Goal: Transaction & Acquisition: Purchase product/service

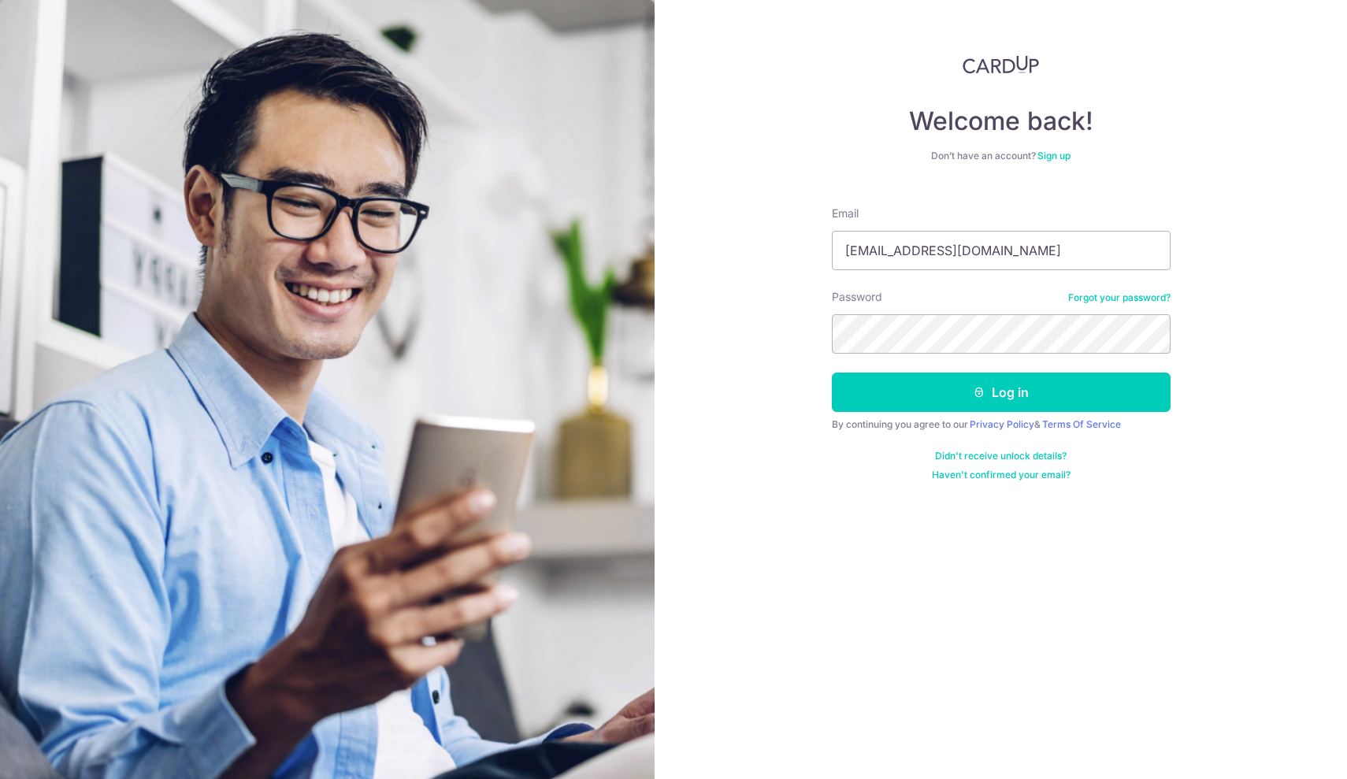
type input "davidwong@hazpak.com.sg"
click at [1000, 392] on button "Log in" at bounding box center [1001, 392] width 339 height 39
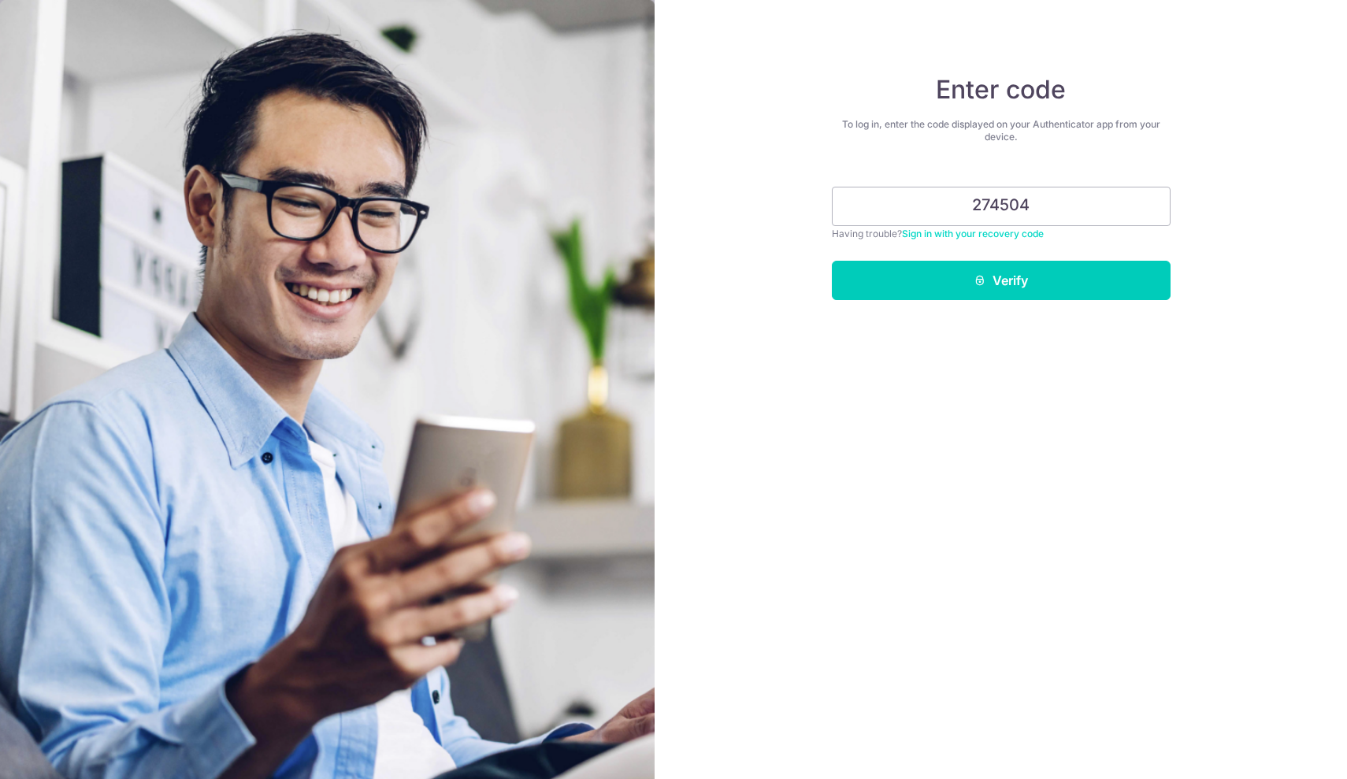
type input "274504"
click at [1000, 280] on button "Verify" at bounding box center [1001, 280] width 339 height 39
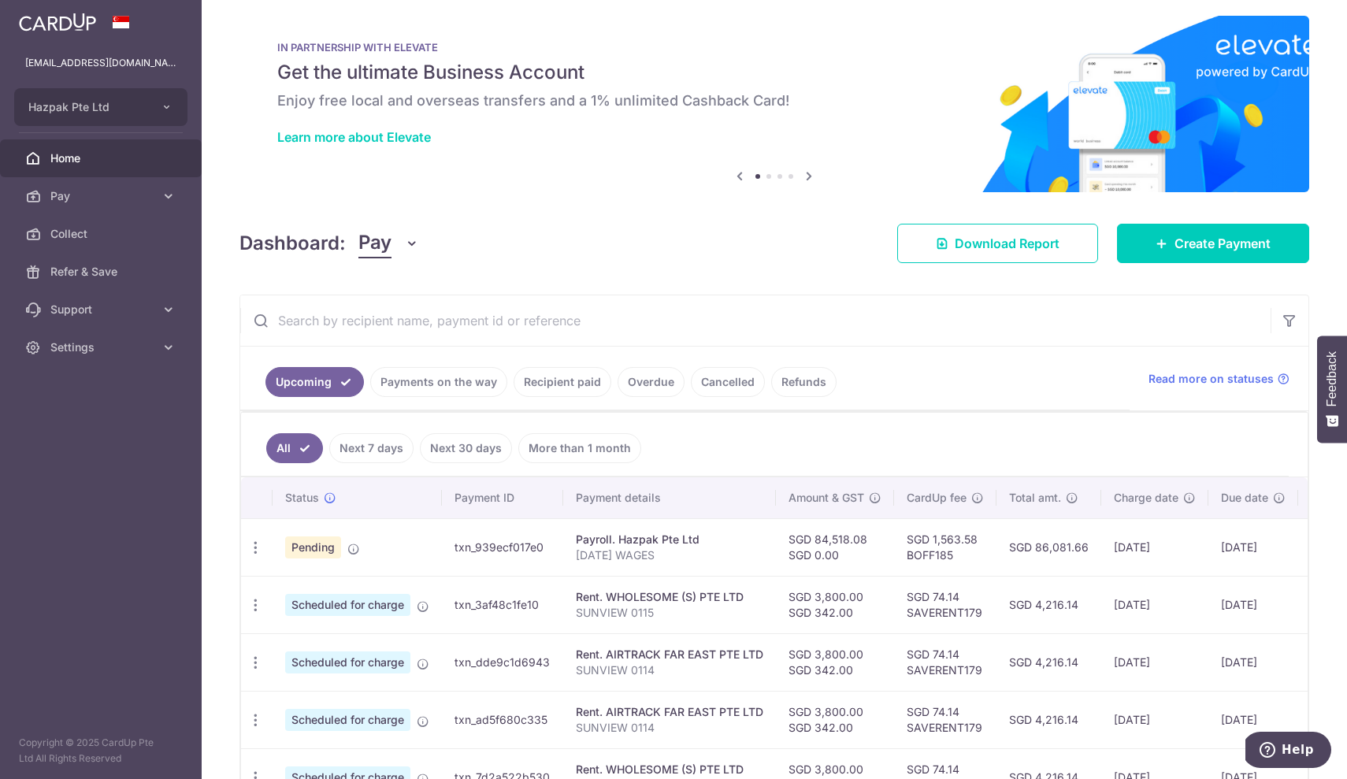
scroll to position [17, 0]
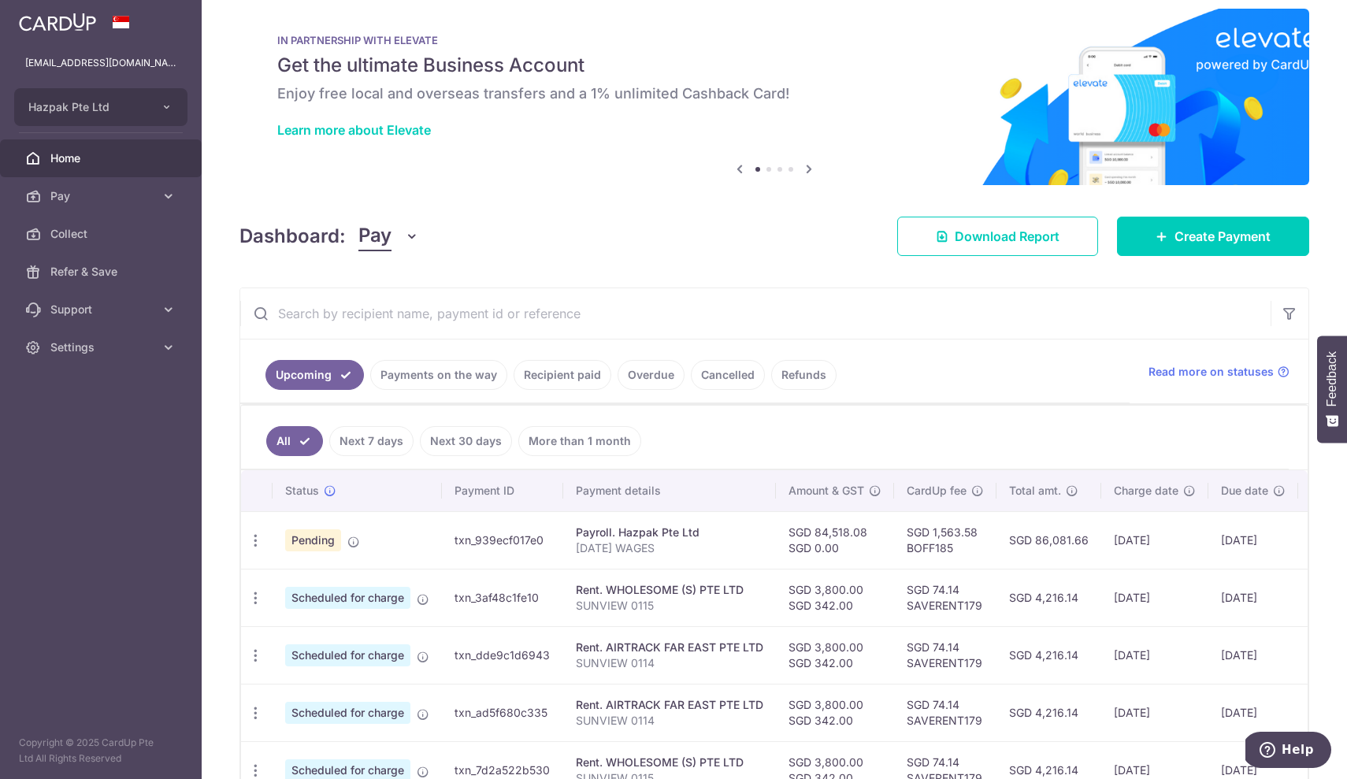
click at [566, 373] on link "Recipient paid" at bounding box center [563, 375] width 98 height 30
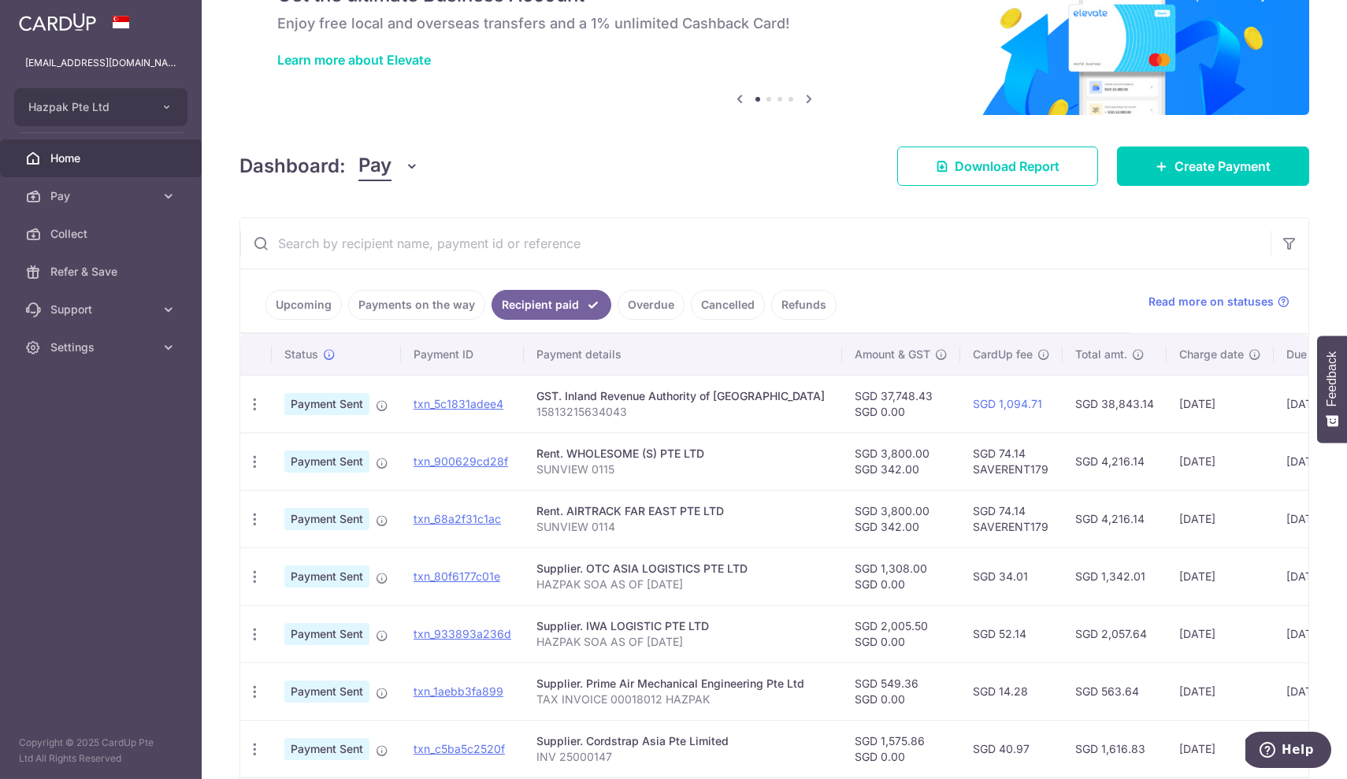
scroll to position [92, 0]
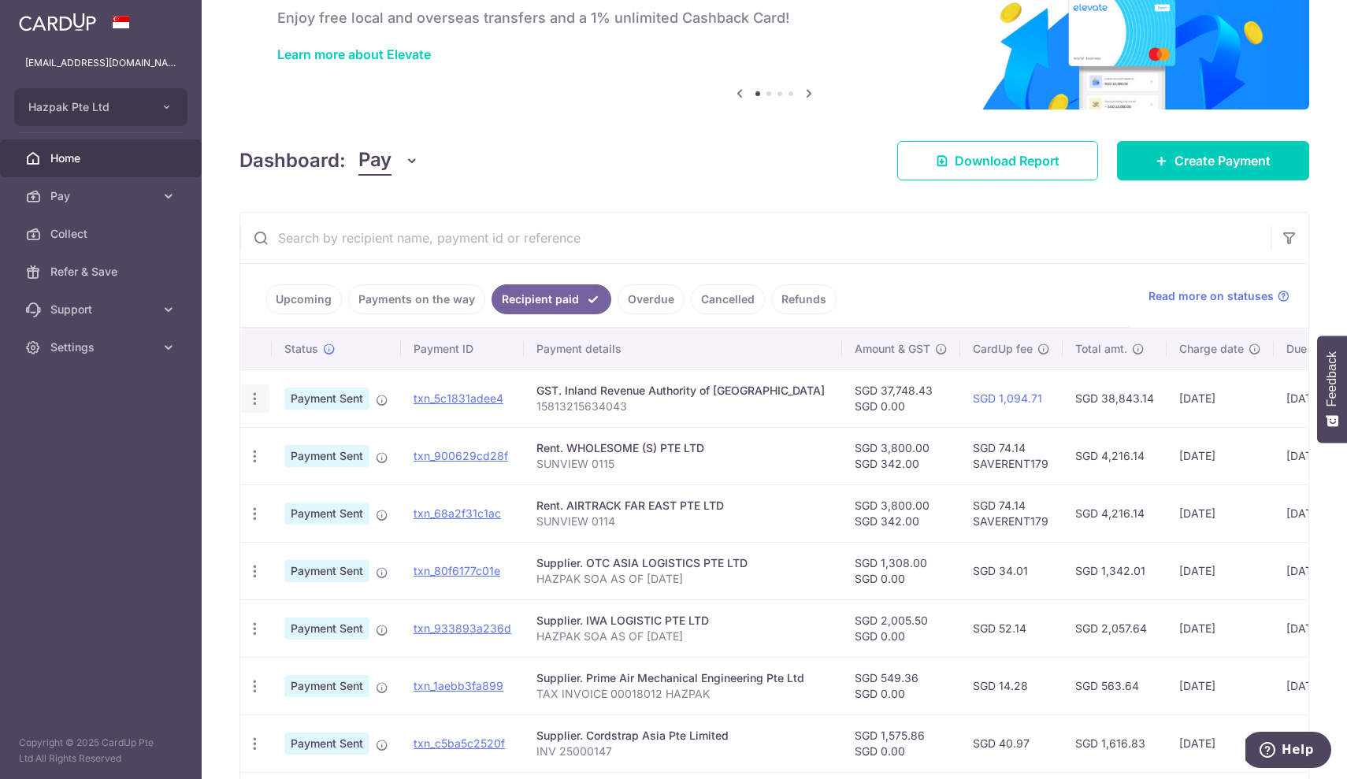
click at [257, 397] on icon "button" at bounding box center [255, 399] width 17 height 17
click at [262, 438] on icon at bounding box center [263, 441] width 19 height 19
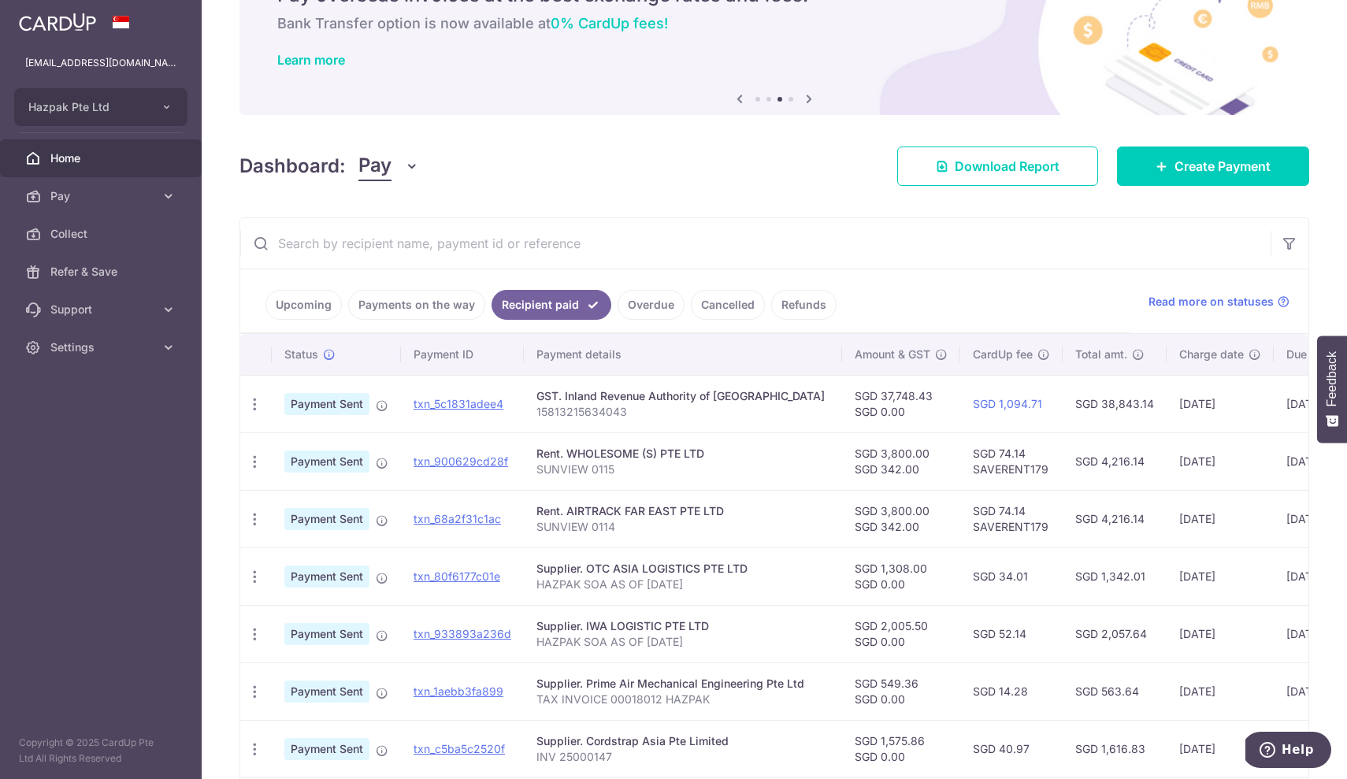
scroll to position [86, 0]
click at [369, 303] on link "Payments on the way" at bounding box center [416, 306] width 137 height 30
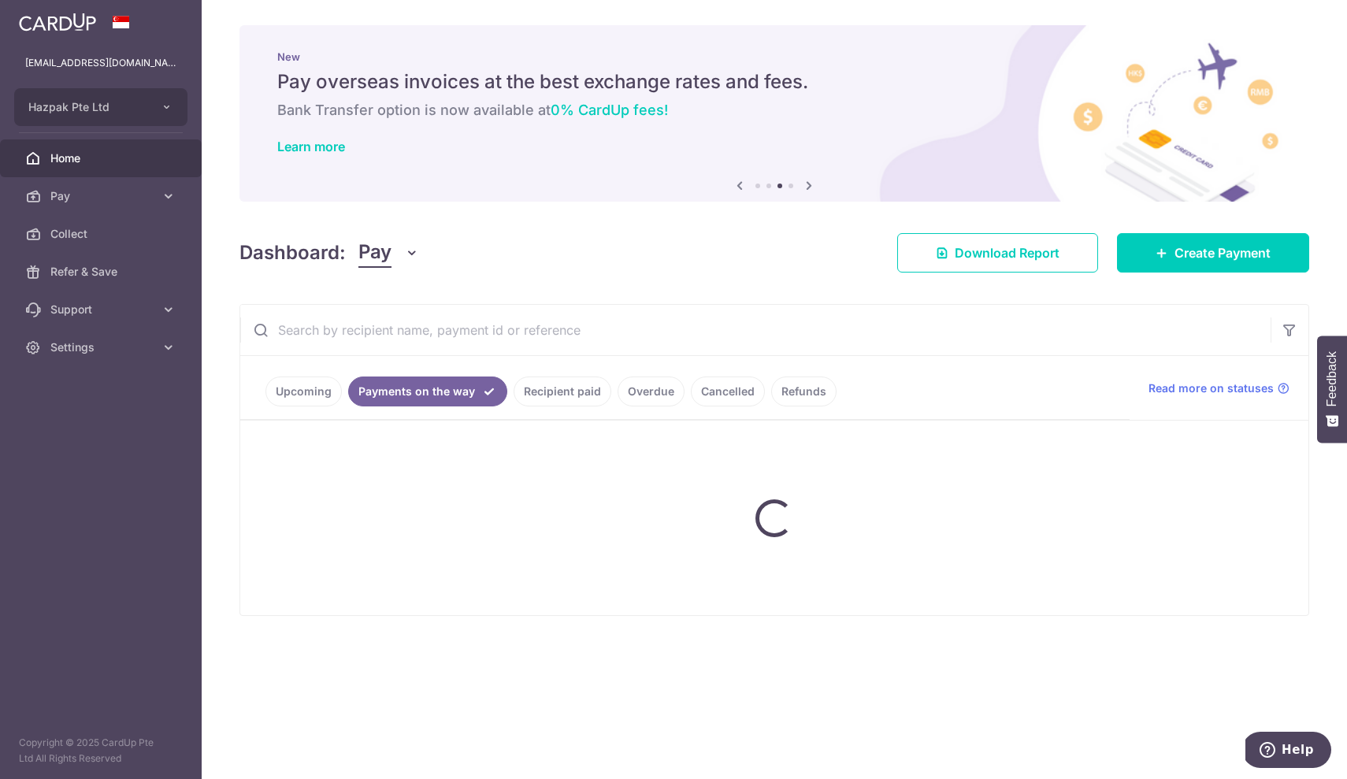
scroll to position [0, 0]
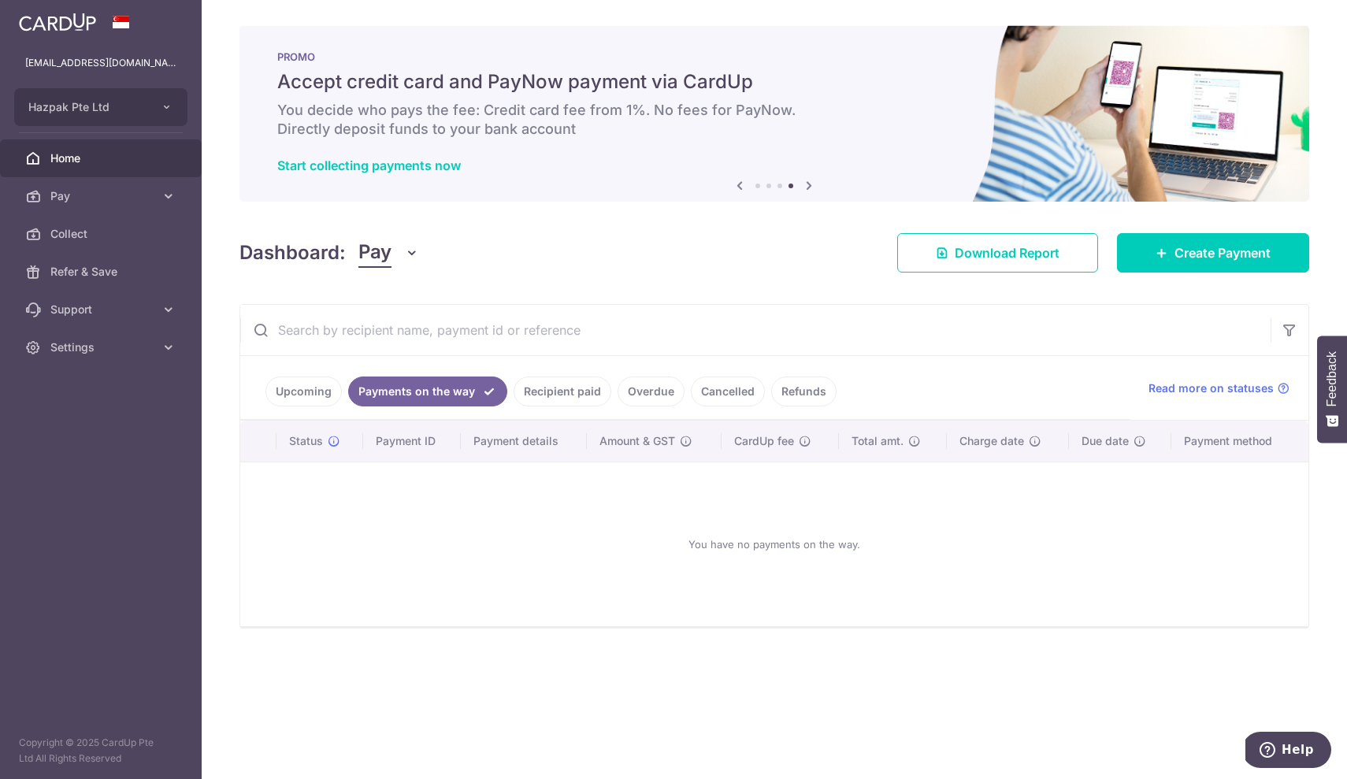
click at [295, 385] on link "Upcoming" at bounding box center [303, 391] width 76 height 30
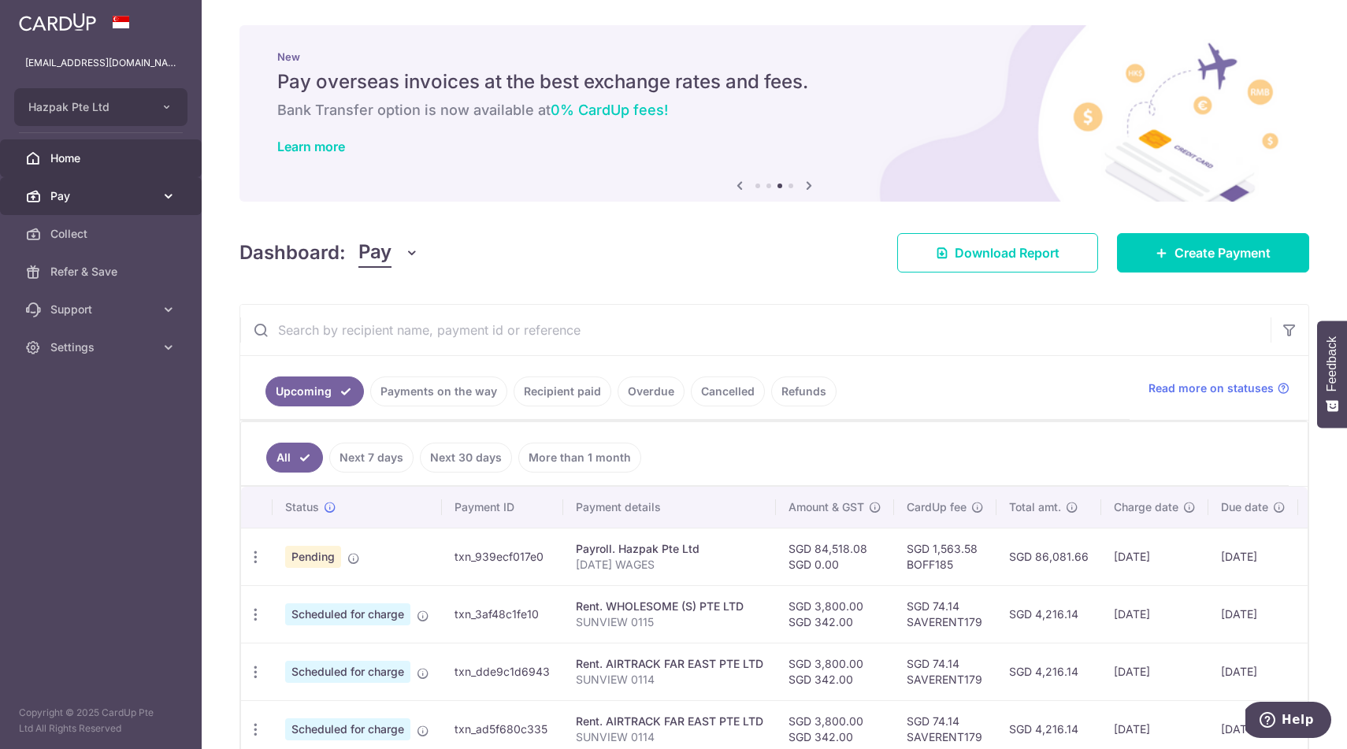
click at [117, 194] on span "Pay" at bounding box center [102, 196] width 104 height 16
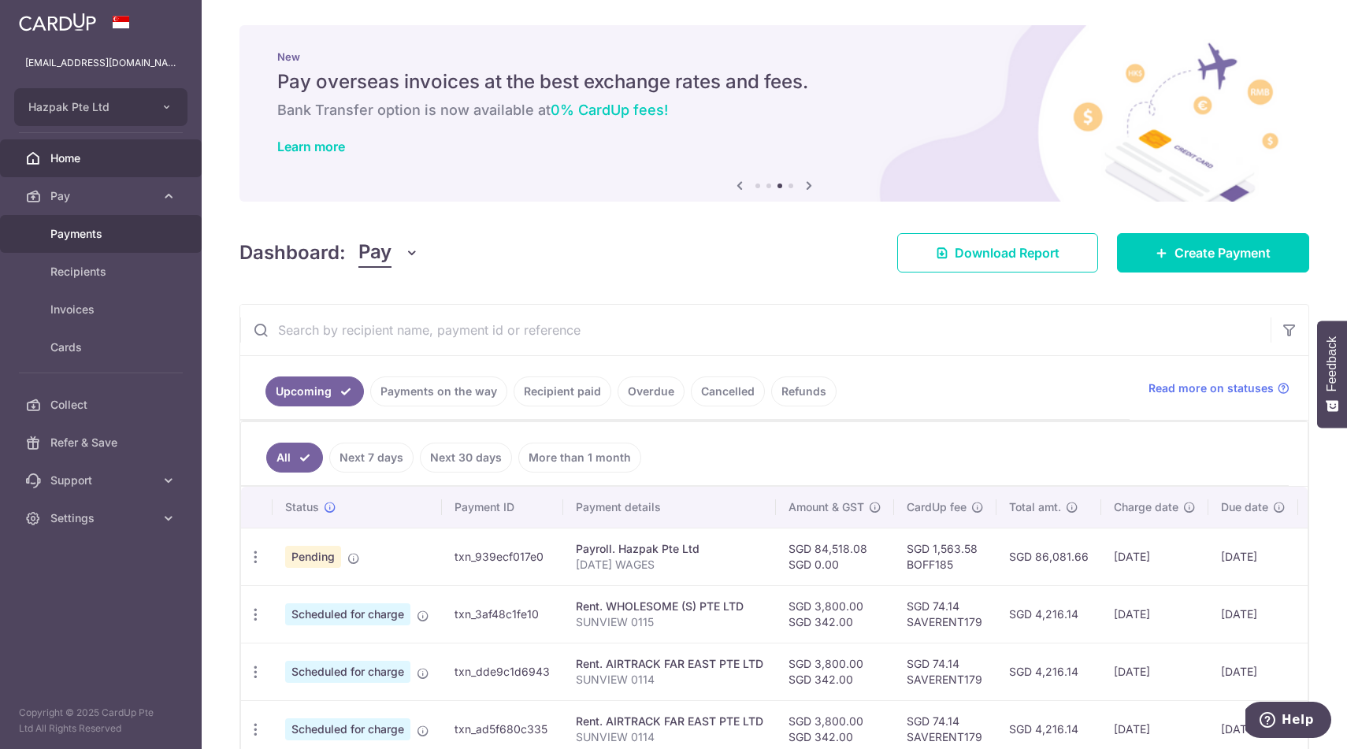
click at [89, 228] on span "Payments" at bounding box center [102, 234] width 104 height 16
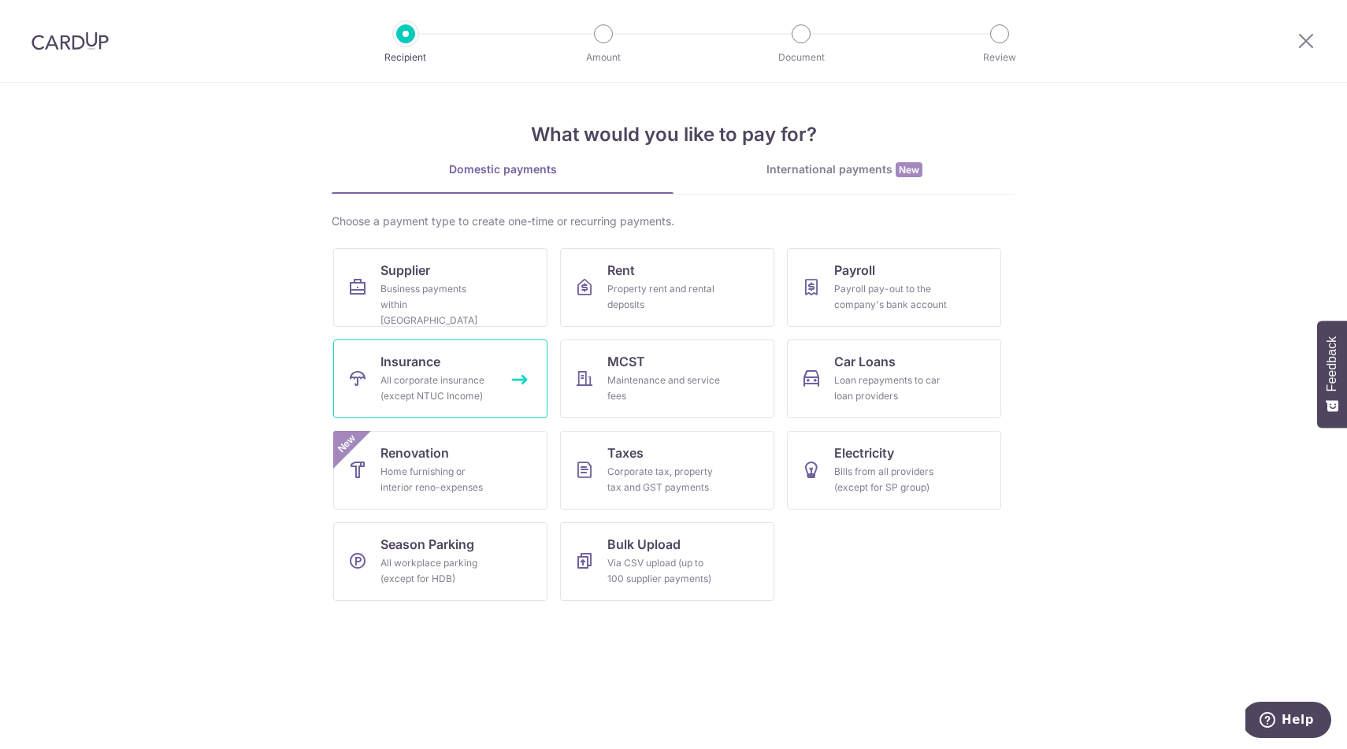
click at [462, 383] on div "All corporate insurance (except NTUC Income)" at bounding box center [436, 389] width 113 height 32
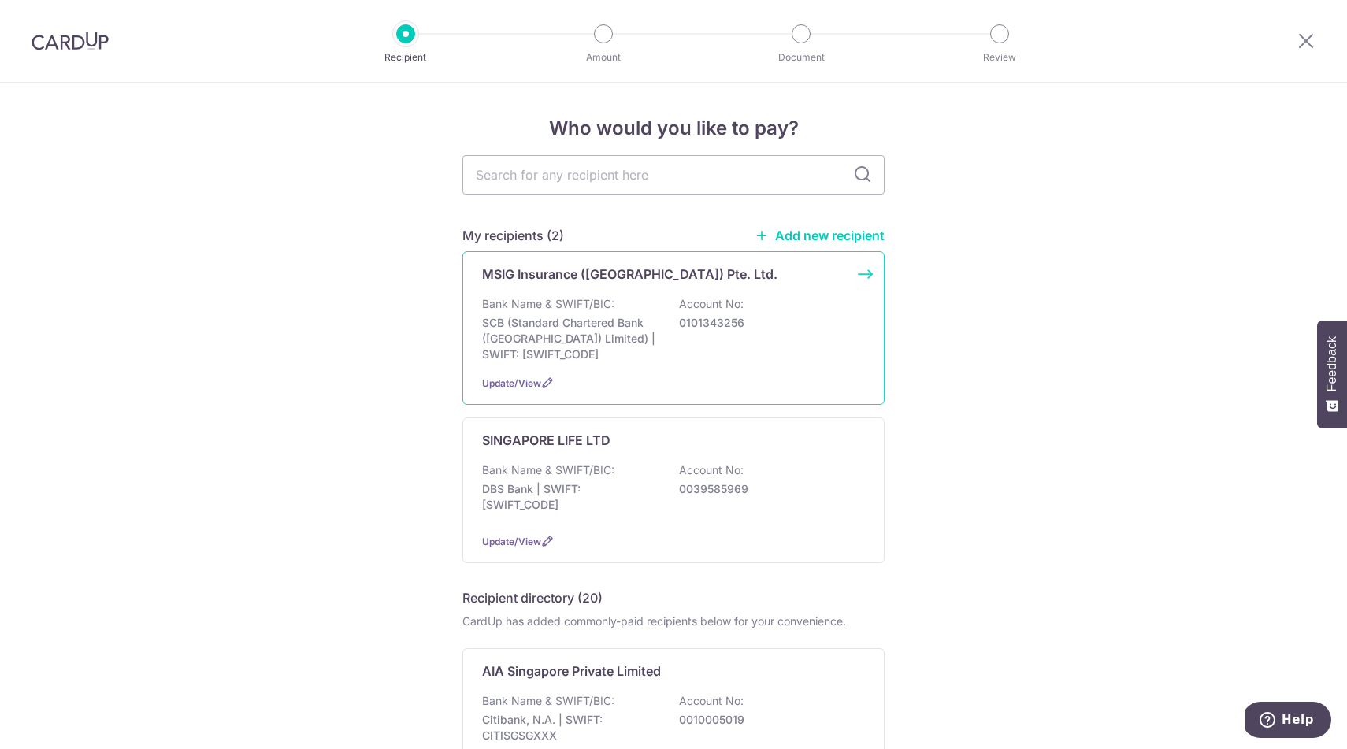
click at [529, 371] on div "MSIG Insurance ([GEOGRAPHIC_DATA]) Pte. Ltd. Bank Name & SWIFT/BIC: SCB (Standa…" at bounding box center [673, 328] width 422 height 154
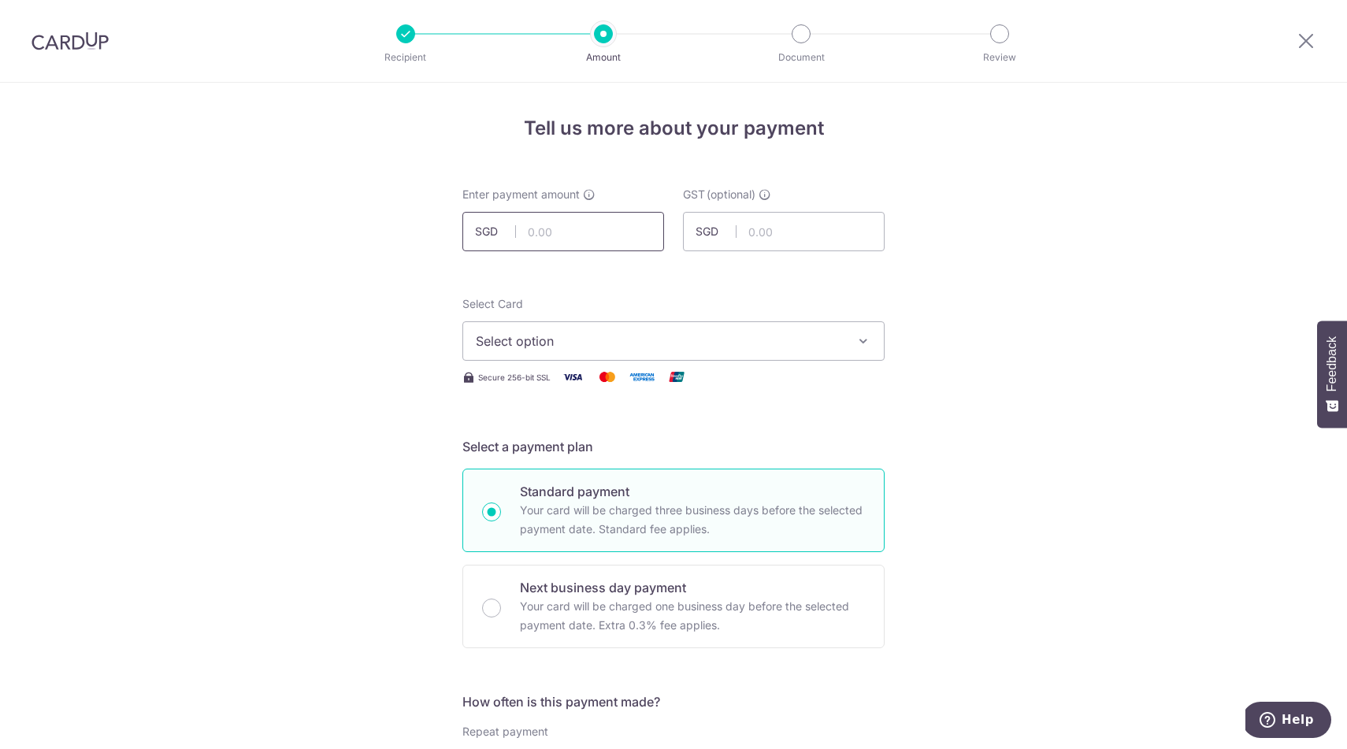
click at [543, 241] on input "text" at bounding box center [563, 231] width 202 height 39
paste input "14,250.00"
type input "14,250.00"
click at [768, 229] on input "text" at bounding box center [784, 231] width 202 height 39
paste input "1,282.50"
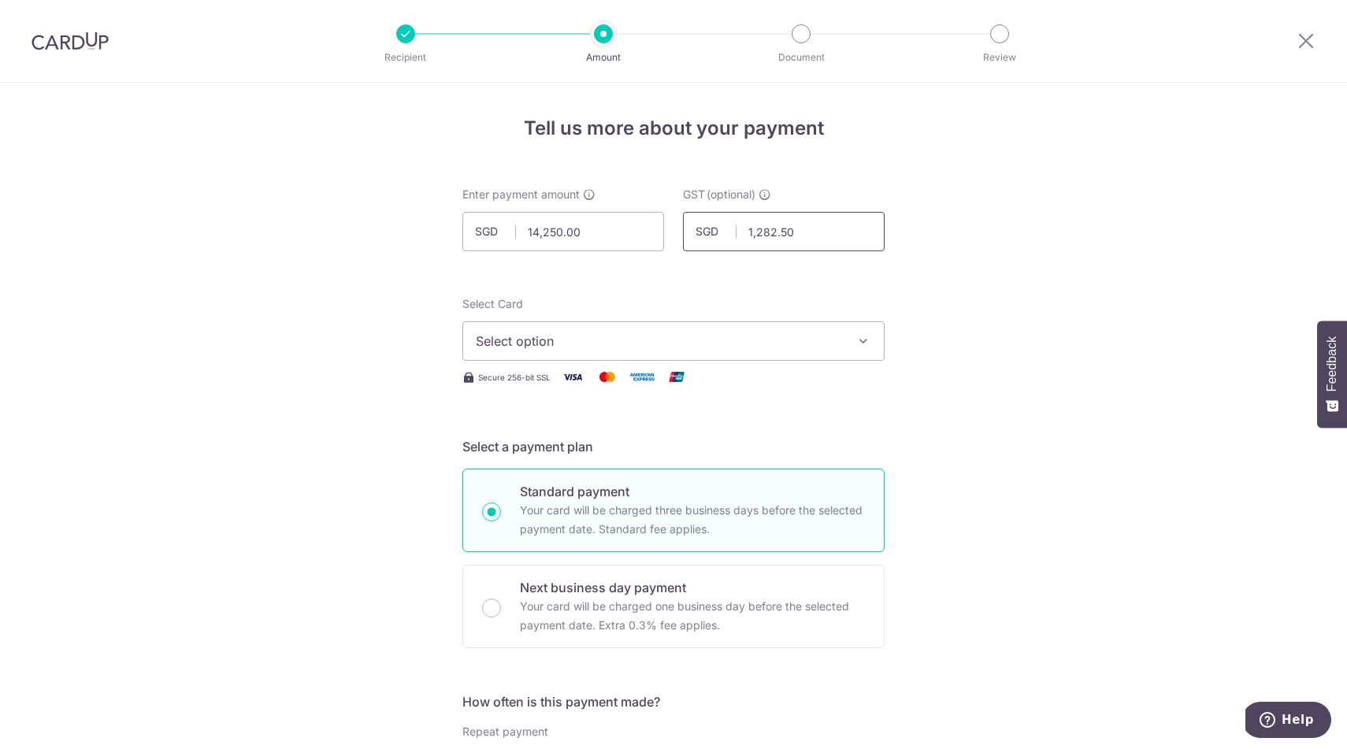
type input "1,282.50"
click at [566, 333] on span "Select option" at bounding box center [659, 341] width 367 height 19
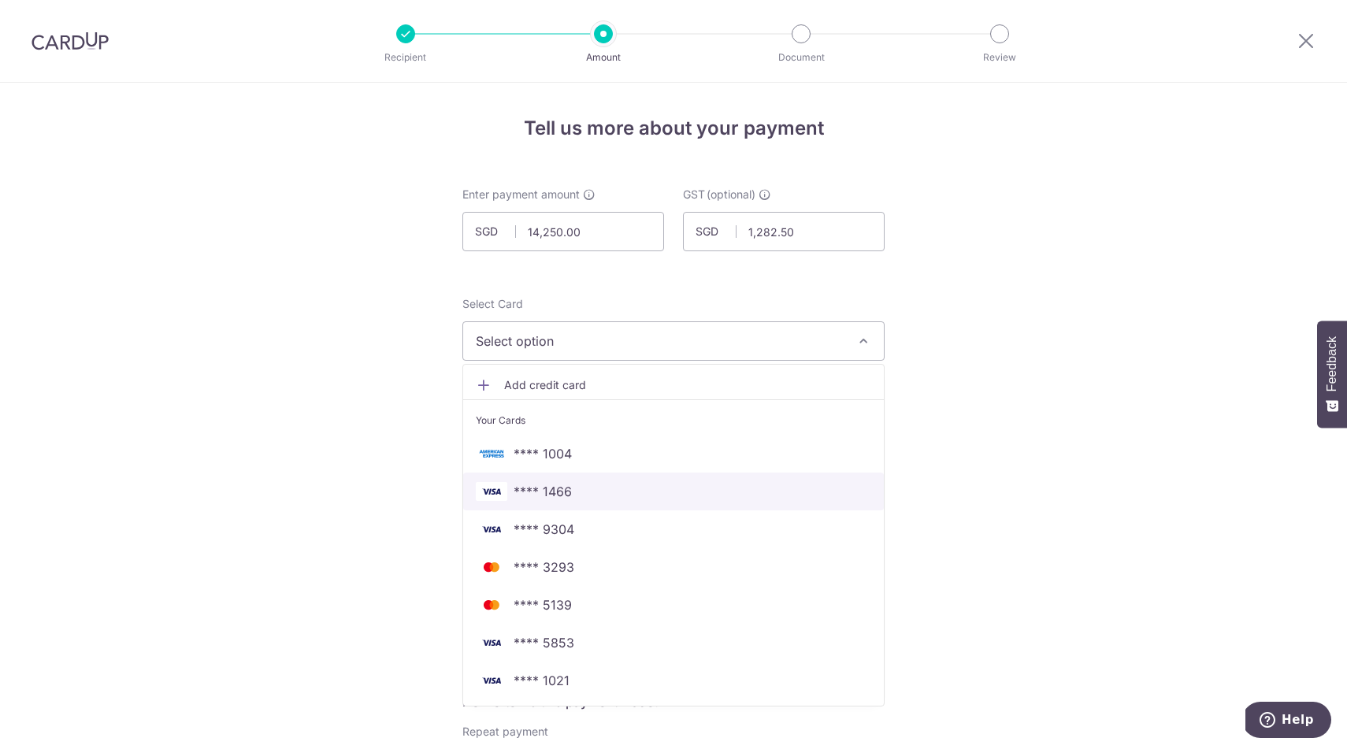
scroll to position [3, 0]
click at [630, 488] on span "**** 1466" at bounding box center [673, 488] width 395 height 19
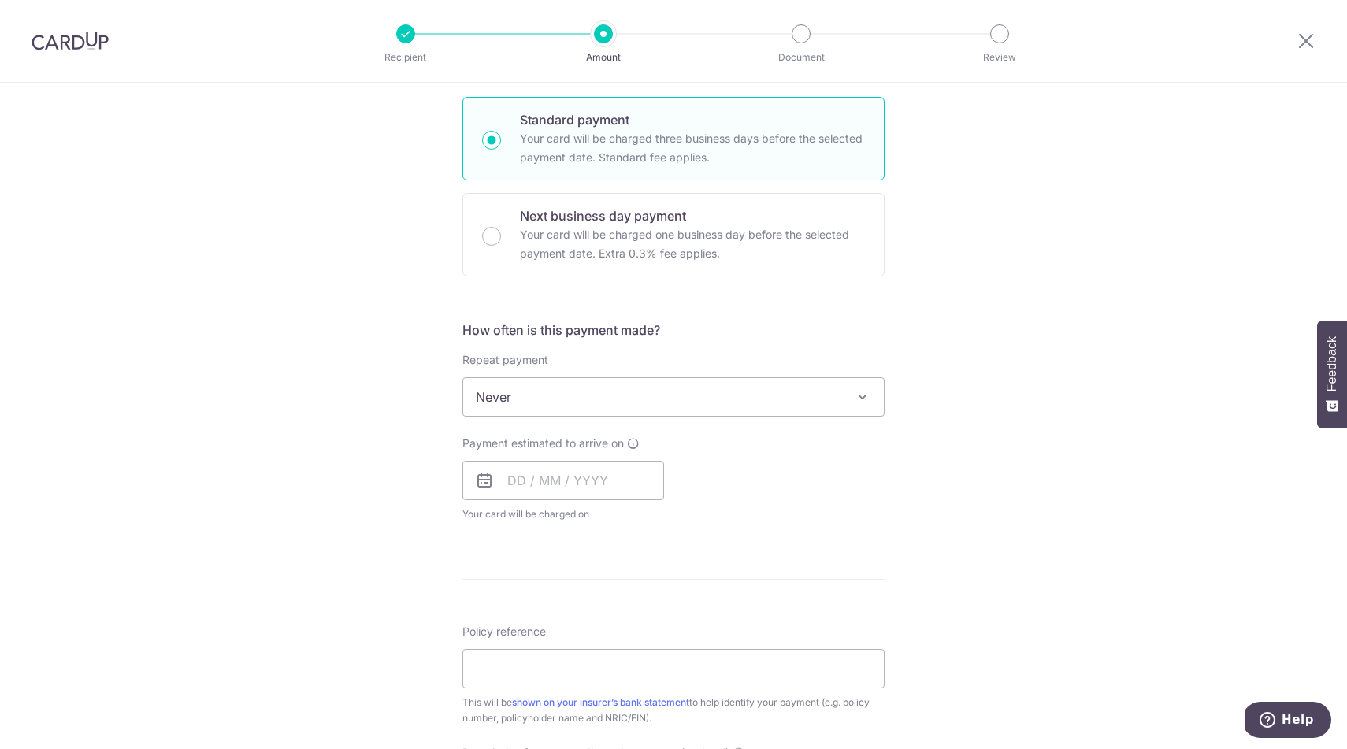
scroll to position [375, 0]
click at [531, 391] on span "Never" at bounding box center [673, 394] width 421 height 38
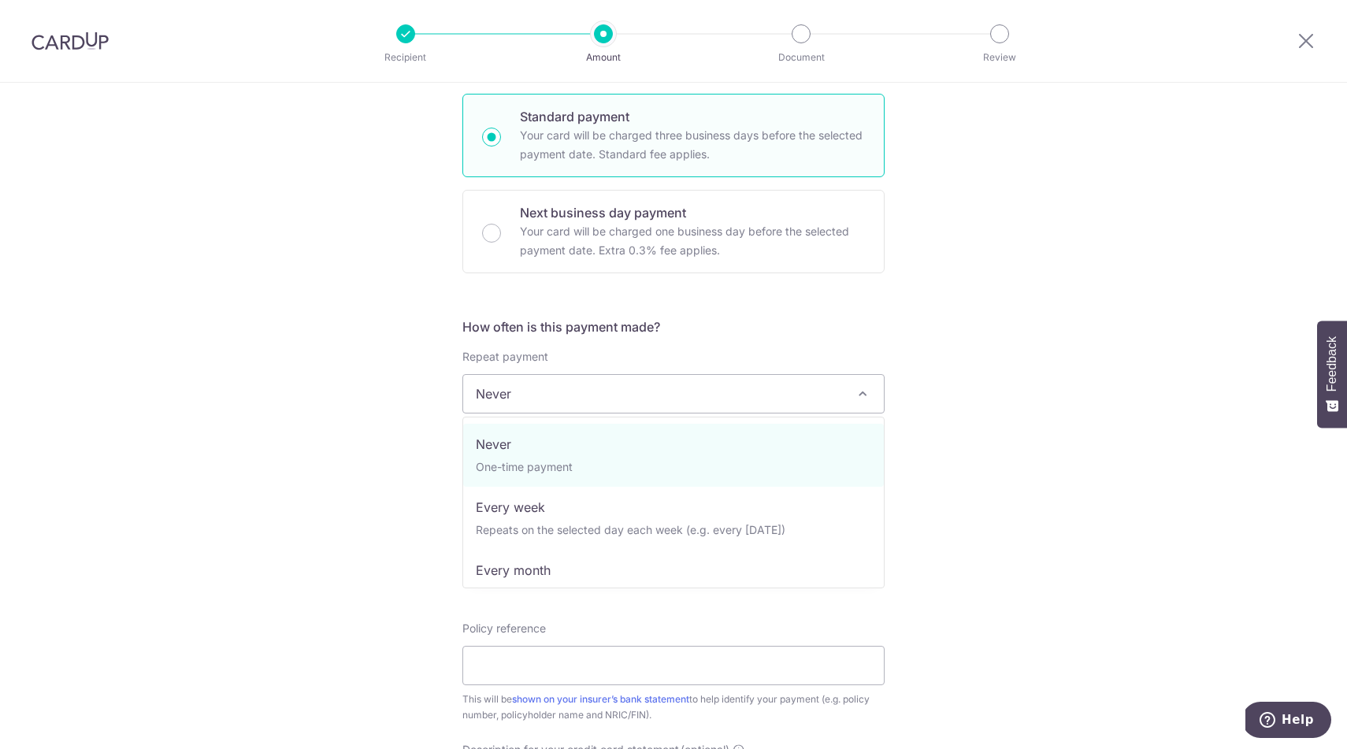
click at [531, 391] on span "Never" at bounding box center [673, 394] width 421 height 38
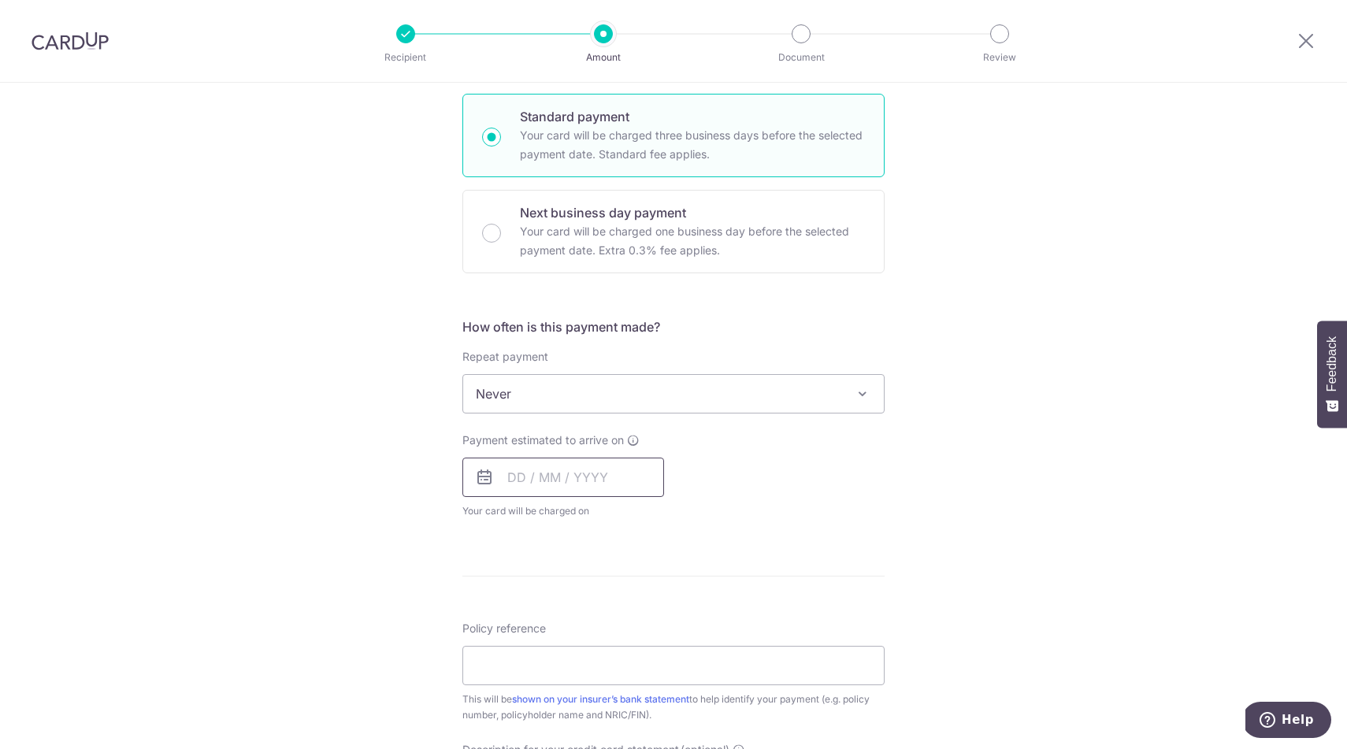
click at [528, 476] on input "text" at bounding box center [563, 477] width 202 height 39
click at [589, 624] on link "8" at bounding box center [589, 620] width 25 height 25
type input "[DATE]"
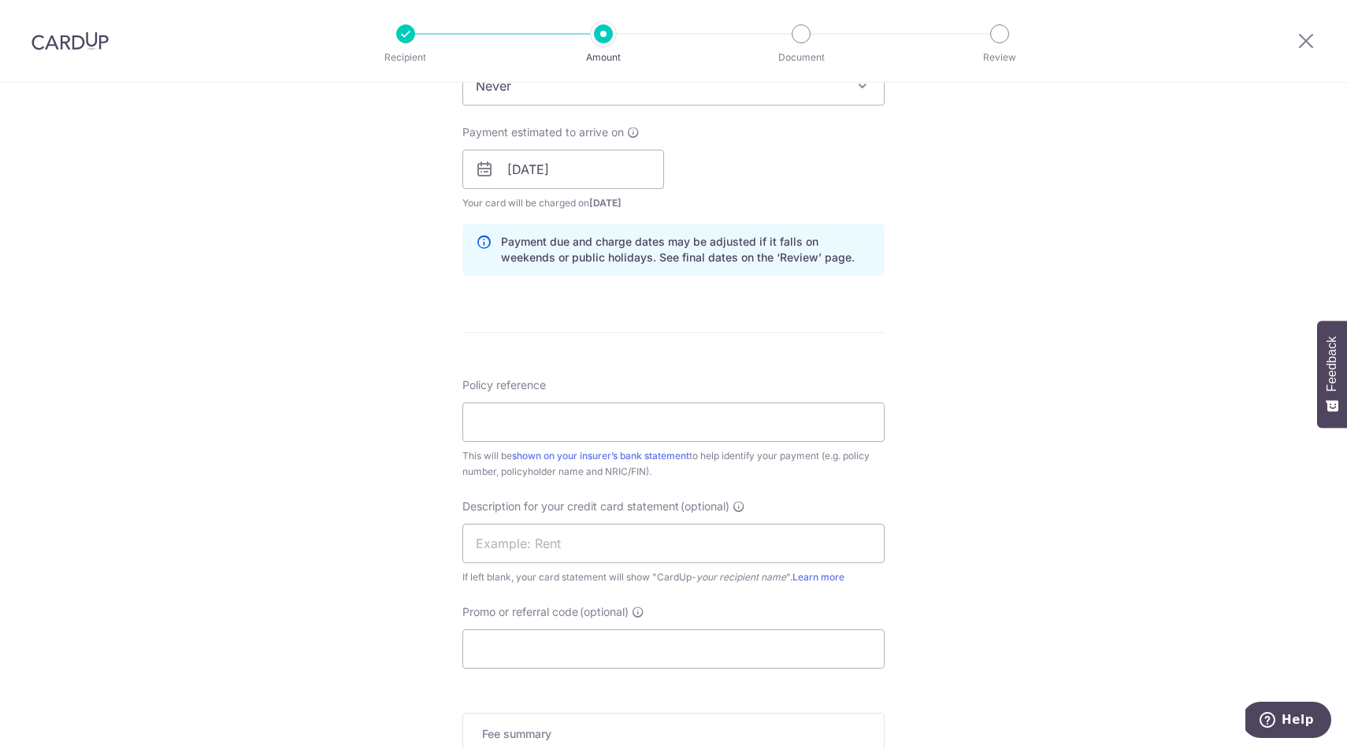
scroll to position [690, 0]
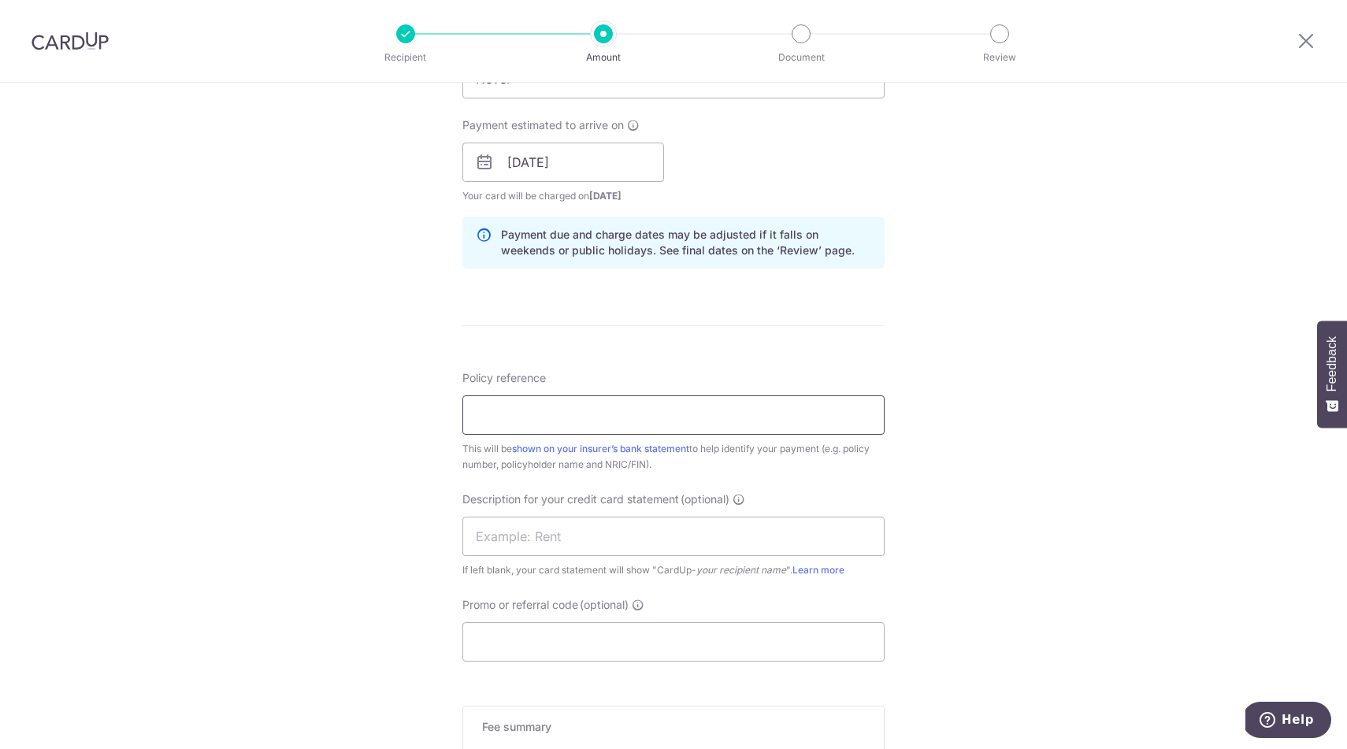
click at [558, 417] on input "Policy reference" at bounding box center [673, 414] width 422 height 39
paste input "A 810000112 PFI"
type input "A 810000112 PFI"
click at [626, 536] on input "text" at bounding box center [673, 536] width 422 height 39
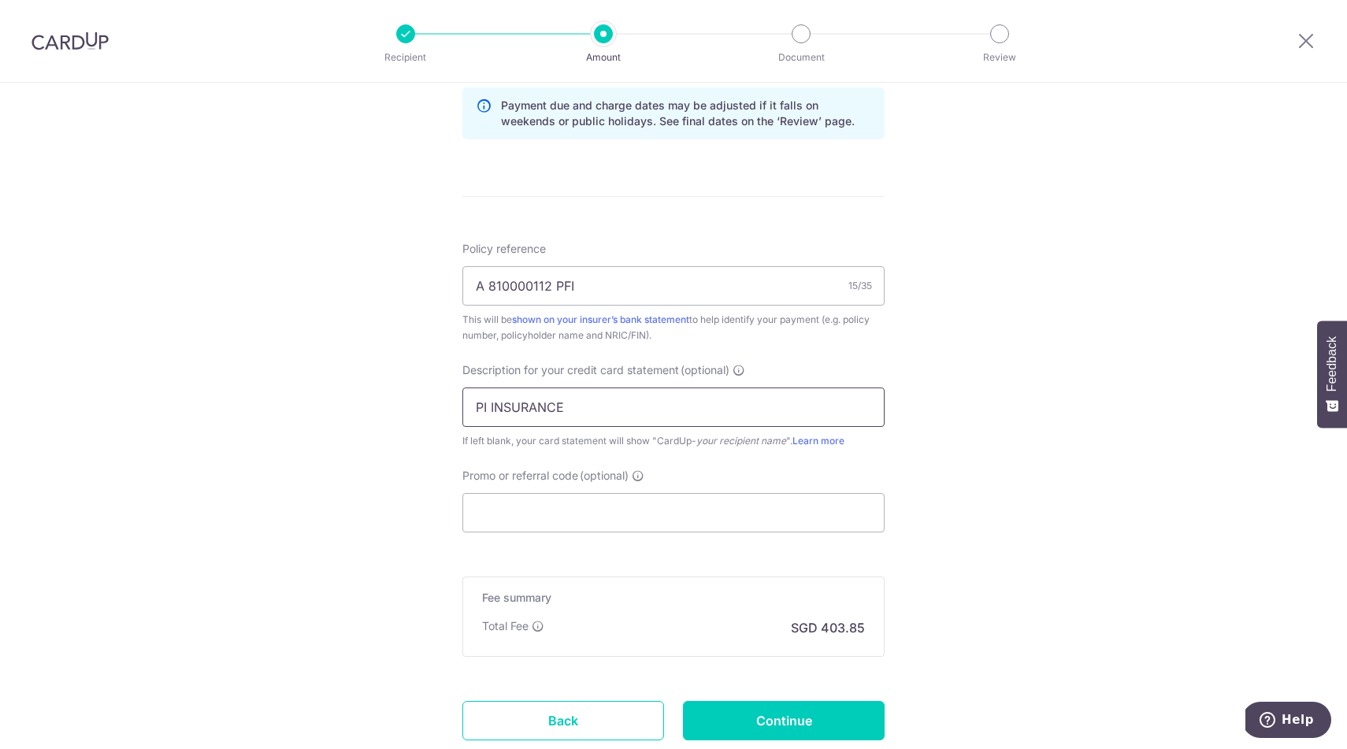
scroll to position [826, 0]
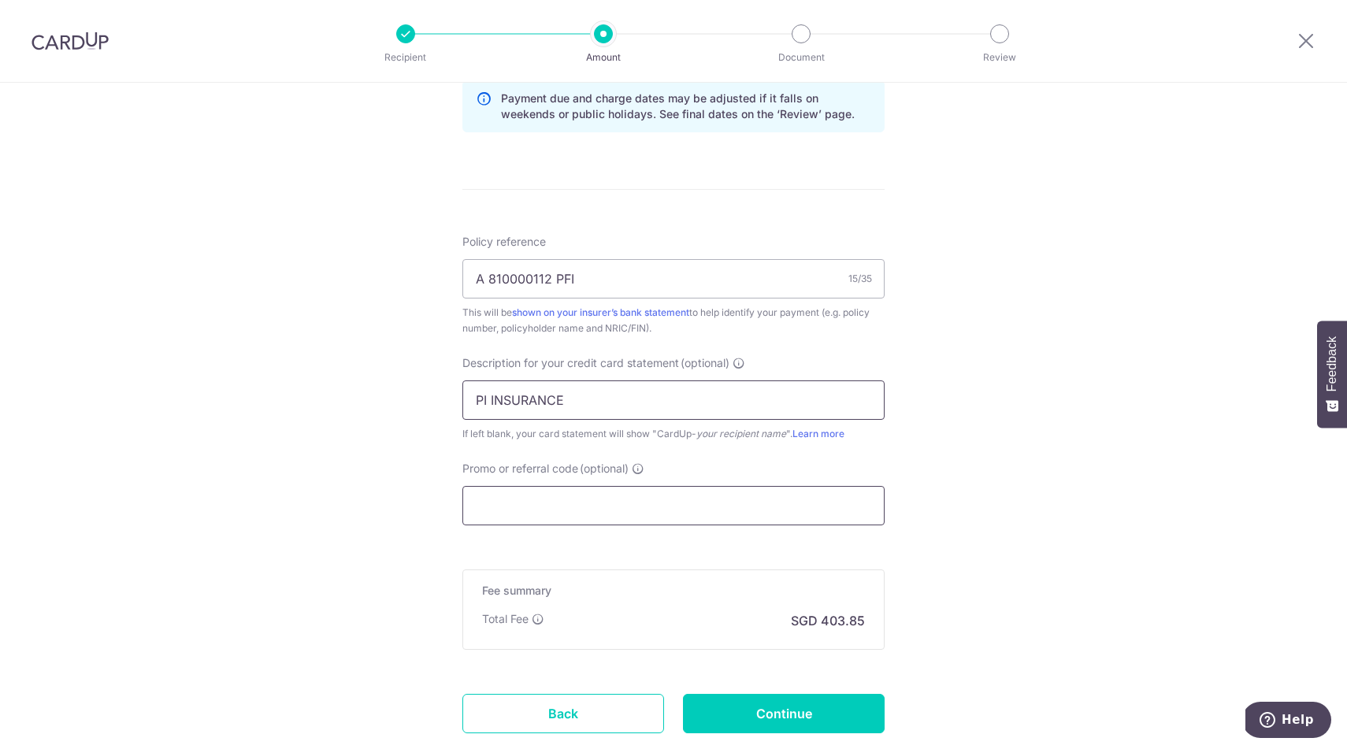
type input "PI INSURANCE"
click at [626, 502] on input "Promo or referral code (optional)" at bounding box center [673, 505] width 422 height 39
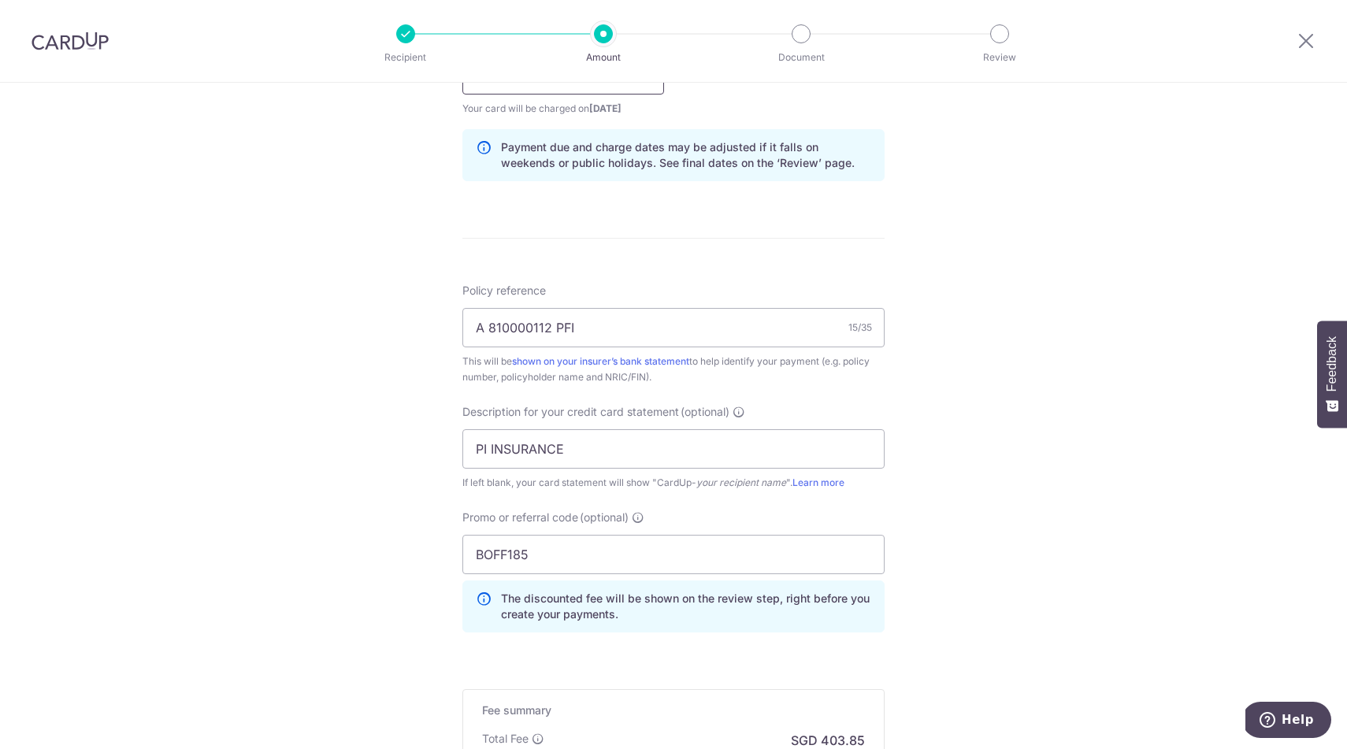
scroll to position [857, 0]
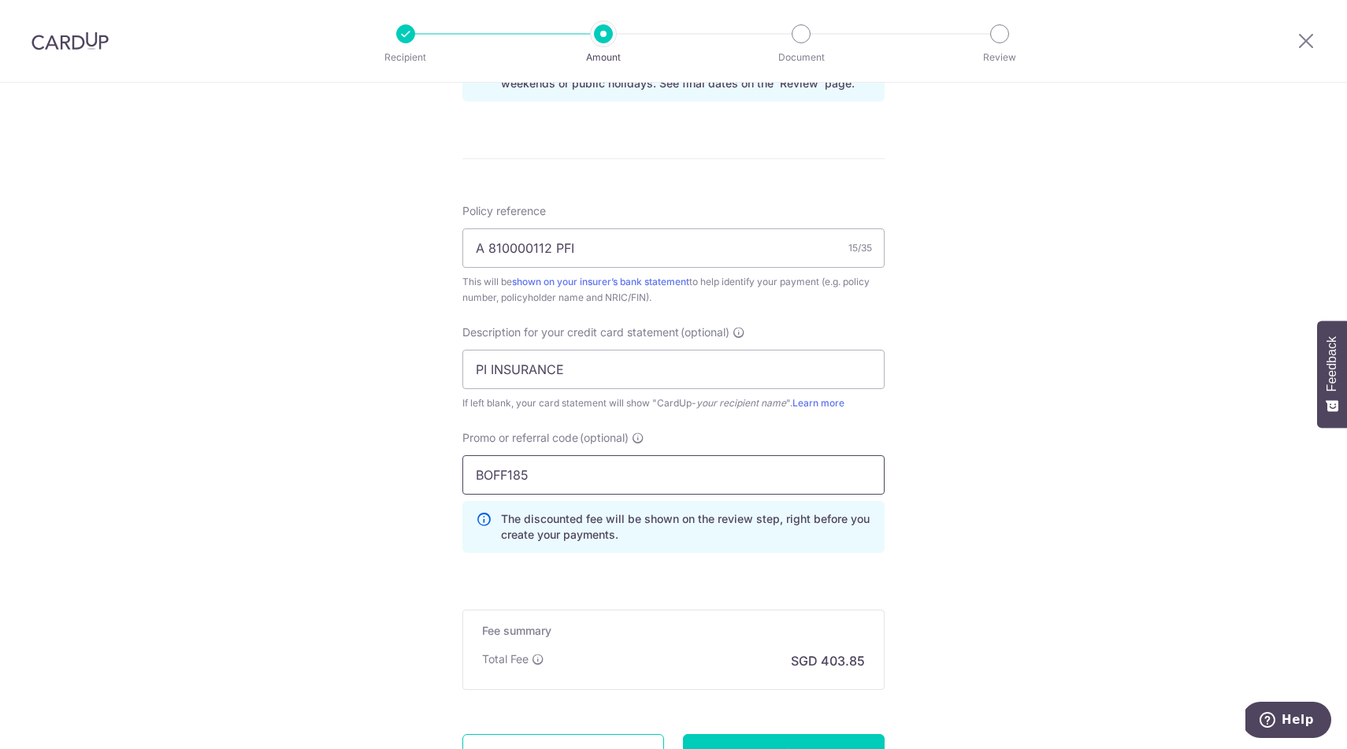
drag, startPoint x: 545, startPoint y: 478, endPoint x: 149, endPoint y: 393, distance: 405.2
click at [155, 396] on div "Tell us more about your payment Enter payment amount SGD 14,250.00 14250.00 GST…" at bounding box center [673, 59] width 1347 height 1666
type input "OFF225"
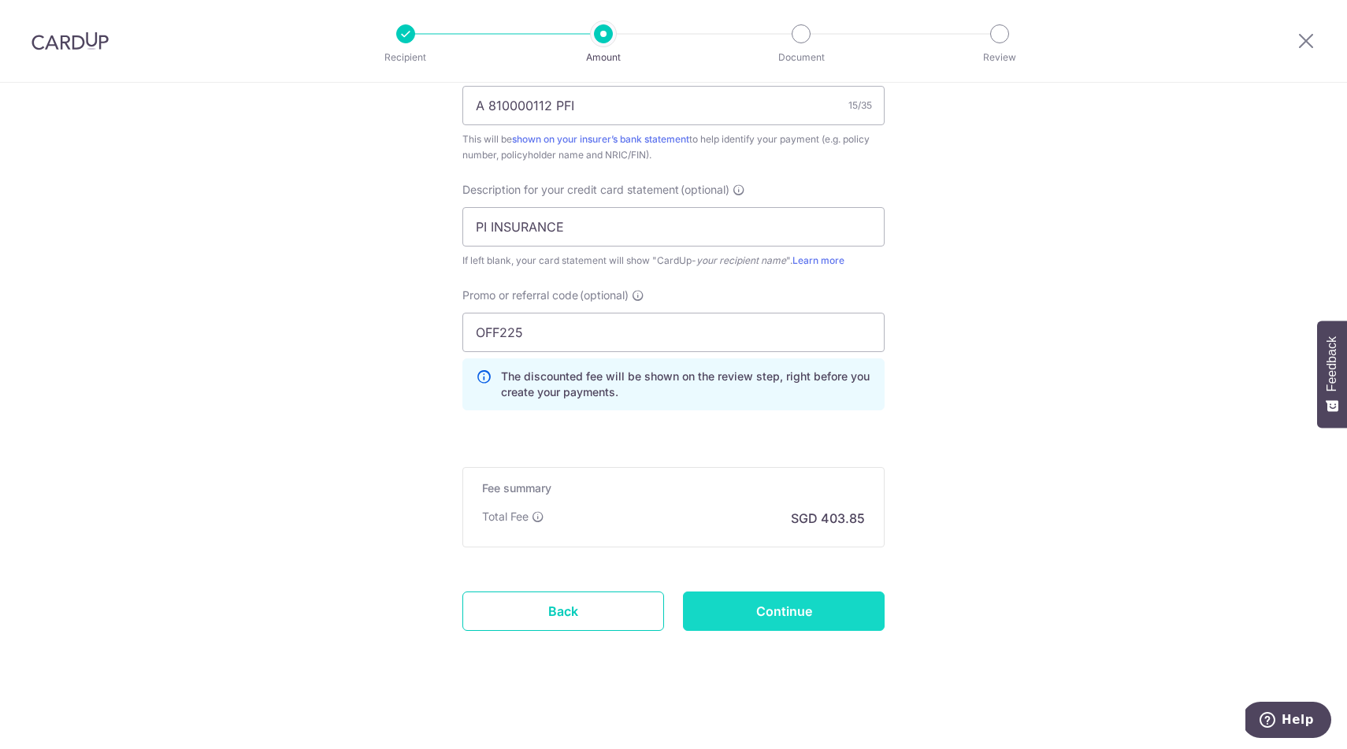
scroll to position [1000, 0]
click at [770, 620] on input "Continue" at bounding box center [784, 611] width 202 height 39
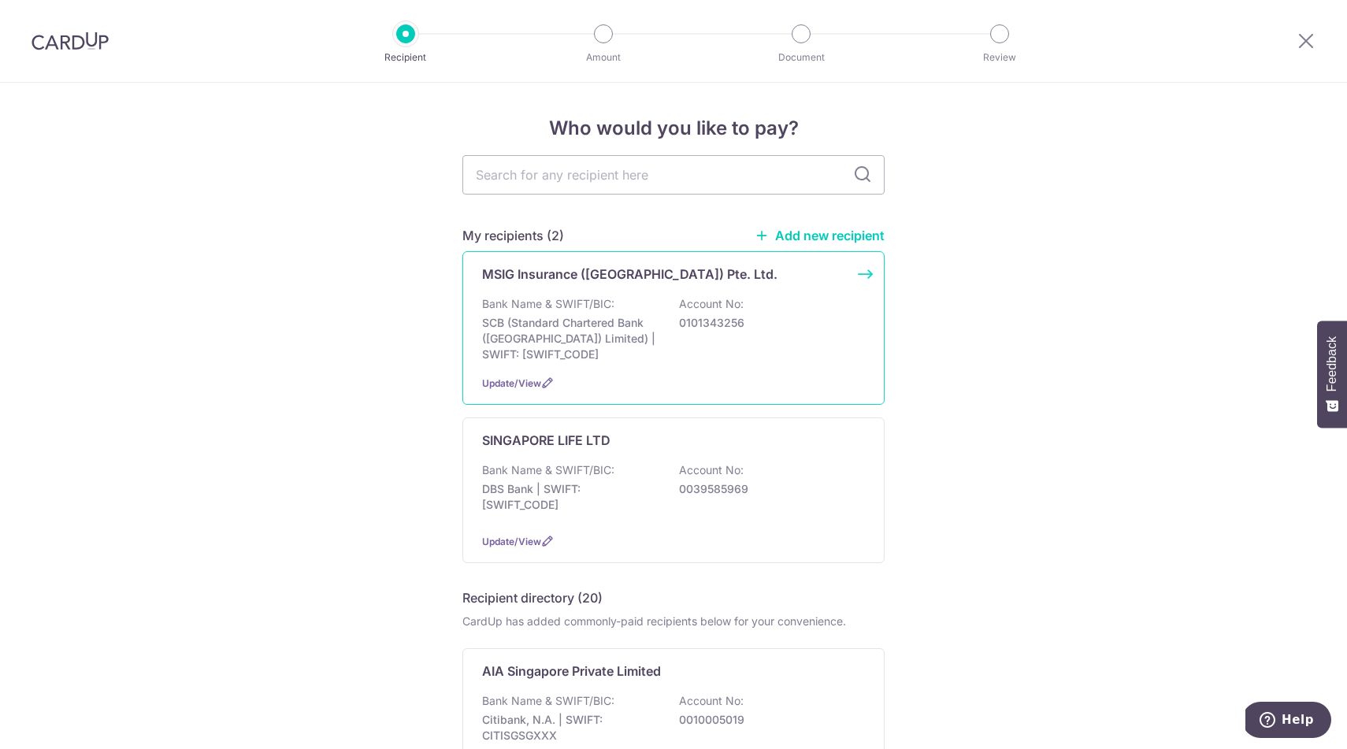
click at [565, 338] on p "SCB (Standard Chartered Bank (Singapore) Limited) | SWIFT: SCBLSG22XXX" at bounding box center [570, 338] width 176 height 47
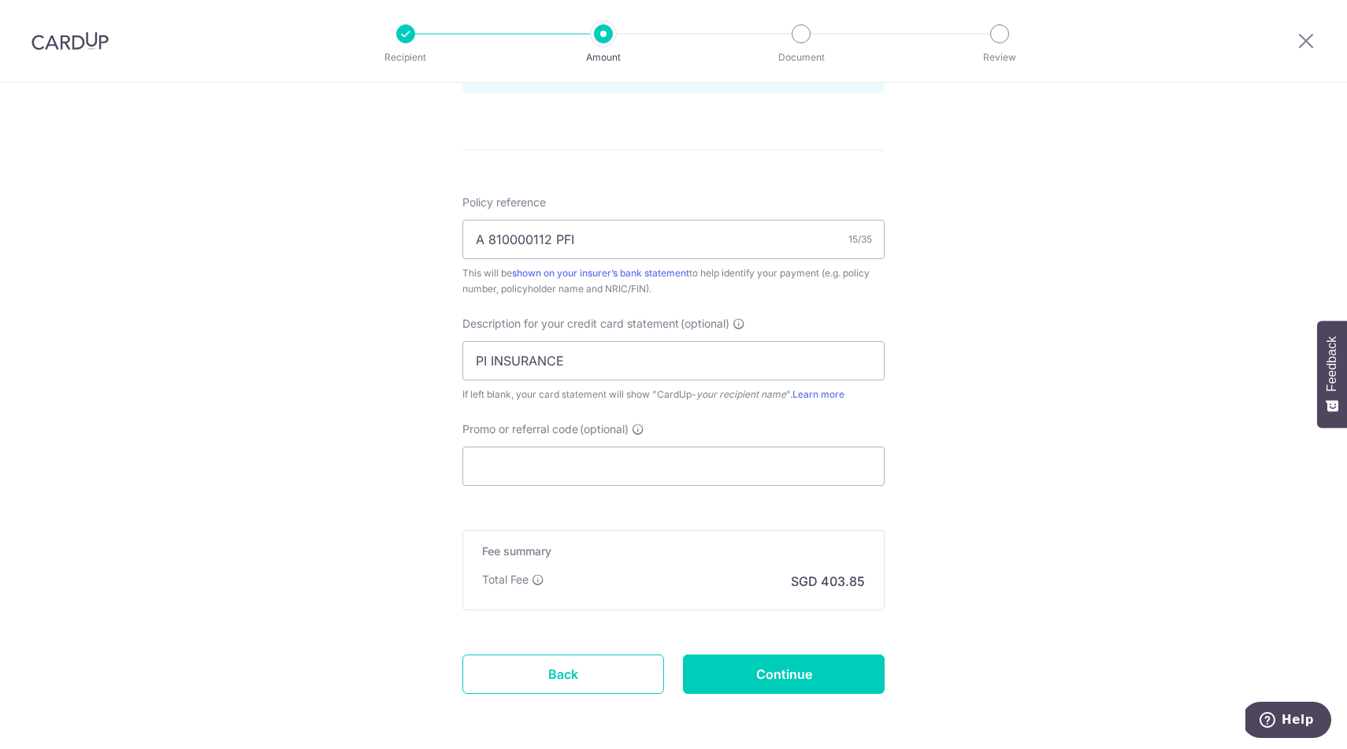
scroll to position [873, 0]
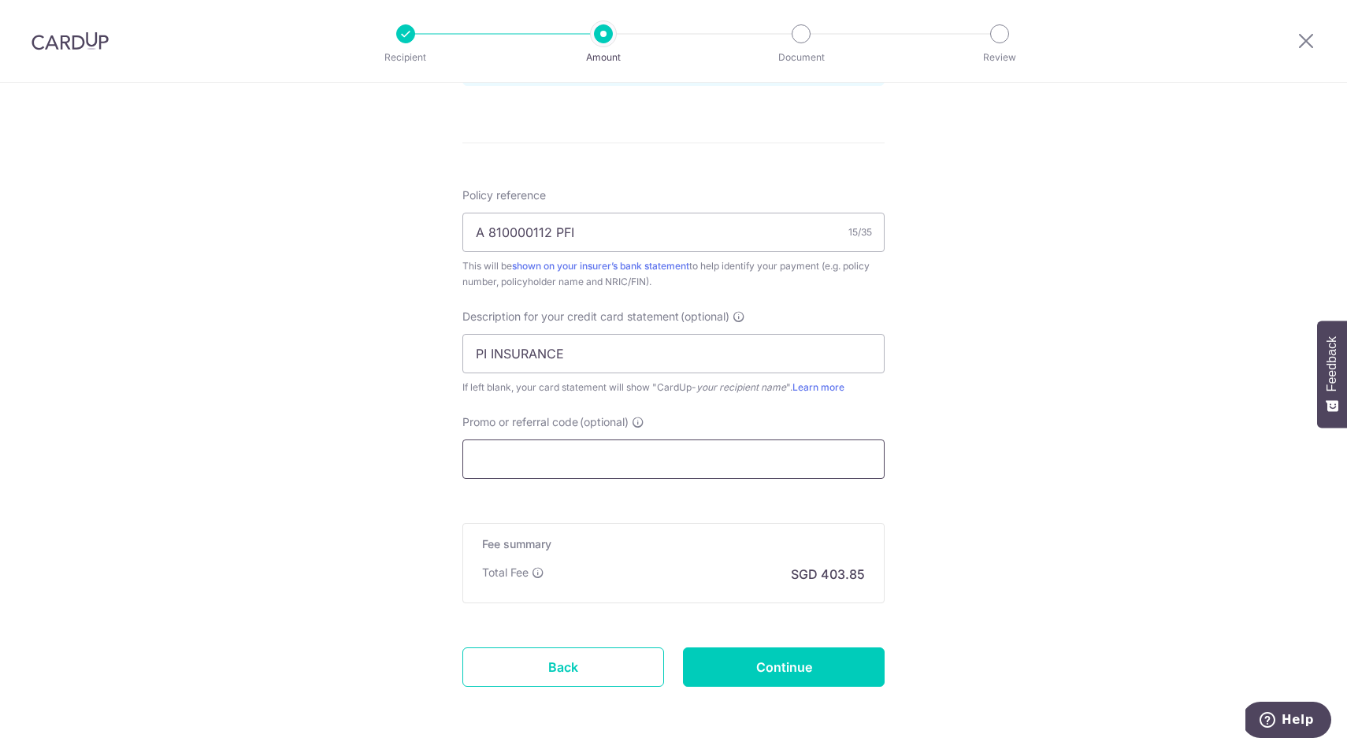
click at [525, 473] on input "Promo or referral code (optional)" at bounding box center [673, 459] width 422 height 39
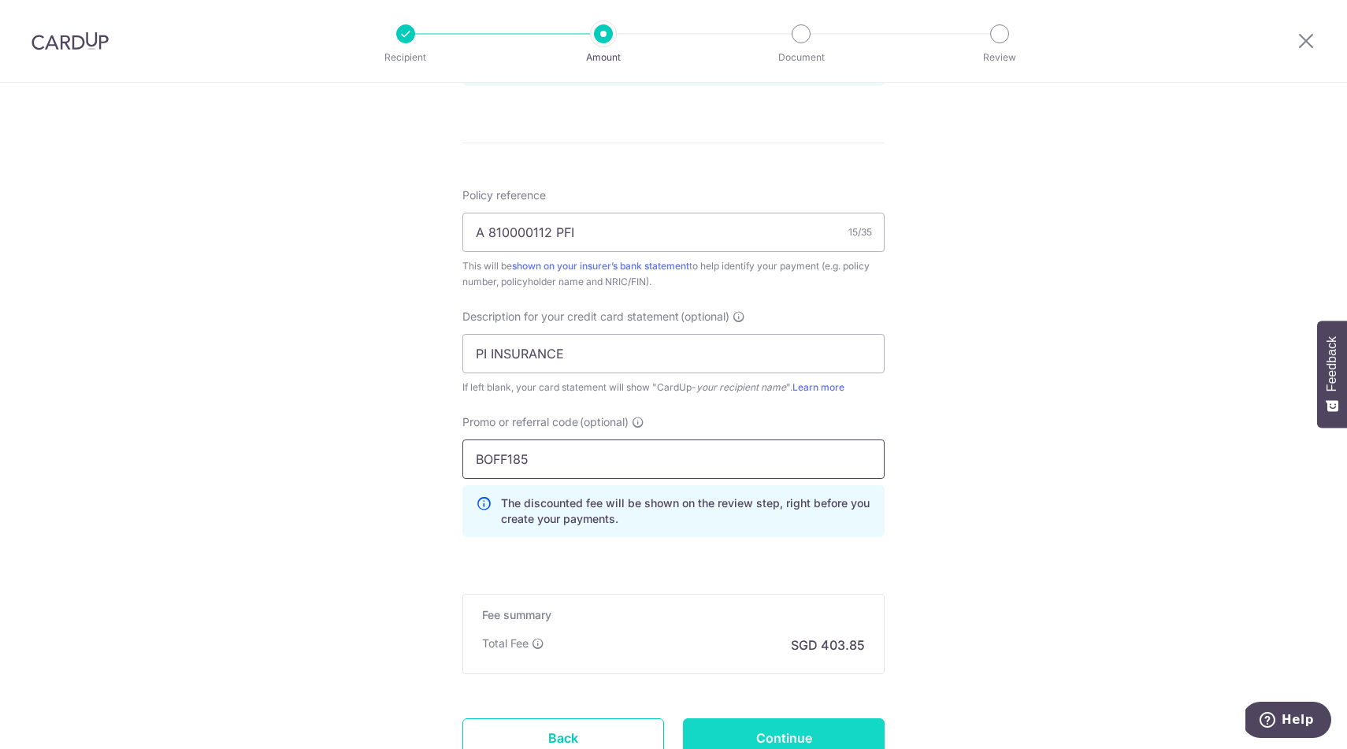
type input "BOFF185"
click at [792, 735] on input "Continue" at bounding box center [784, 737] width 202 height 39
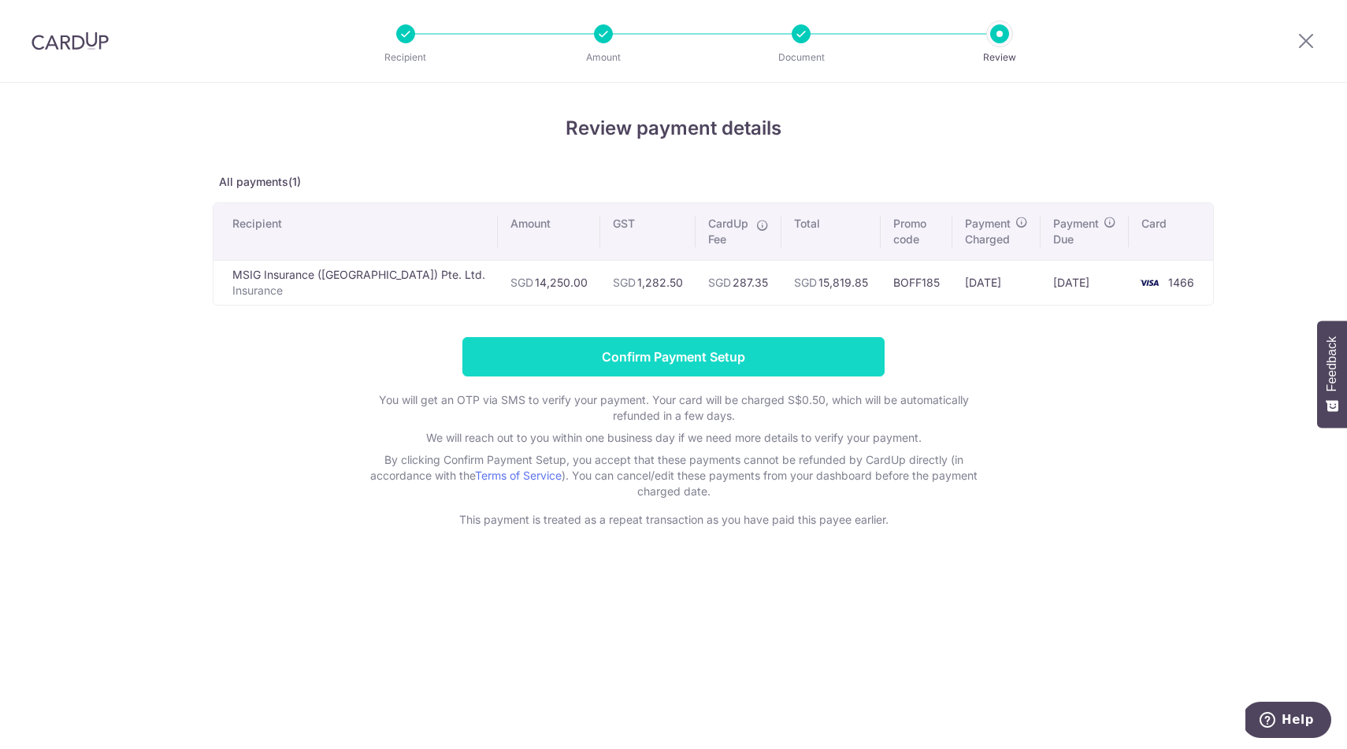
click at [657, 359] on input "Confirm Payment Setup" at bounding box center [673, 356] width 422 height 39
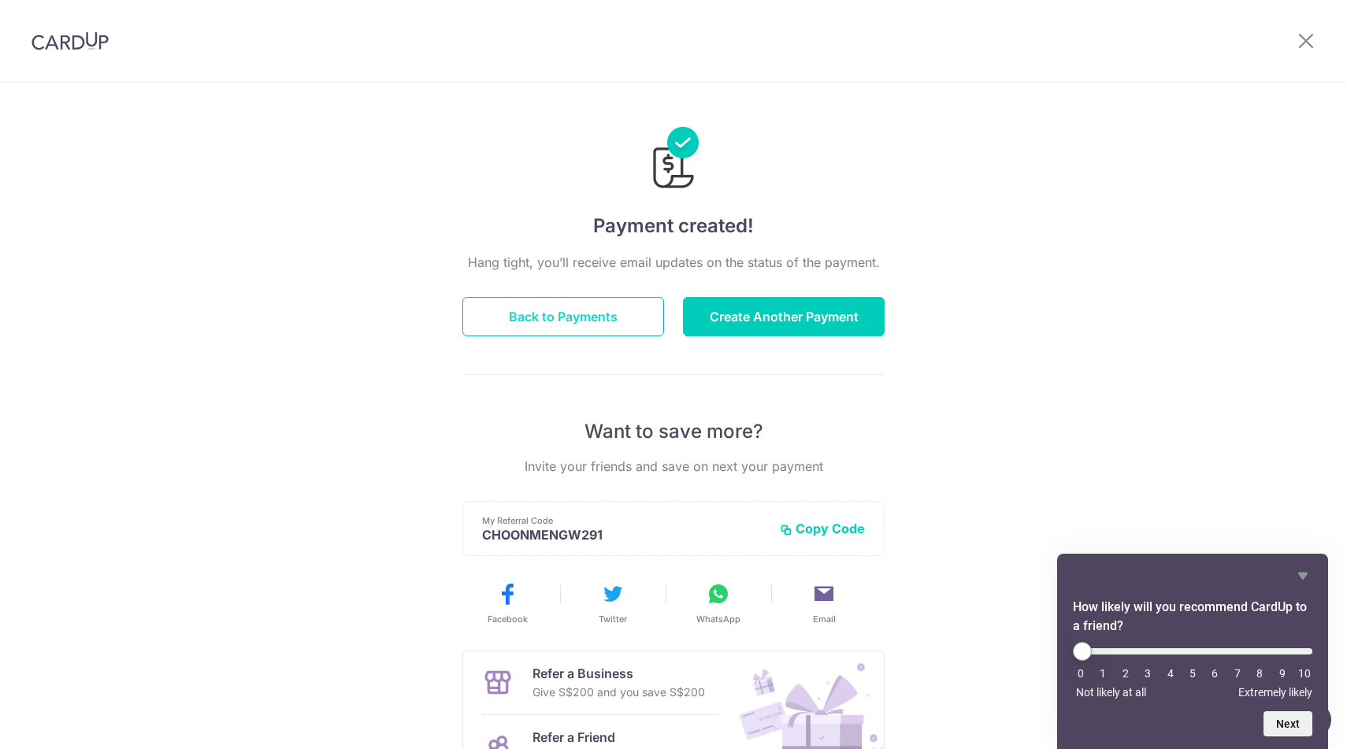
click at [581, 309] on button "Back to Payments" at bounding box center [563, 316] width 202 height 39
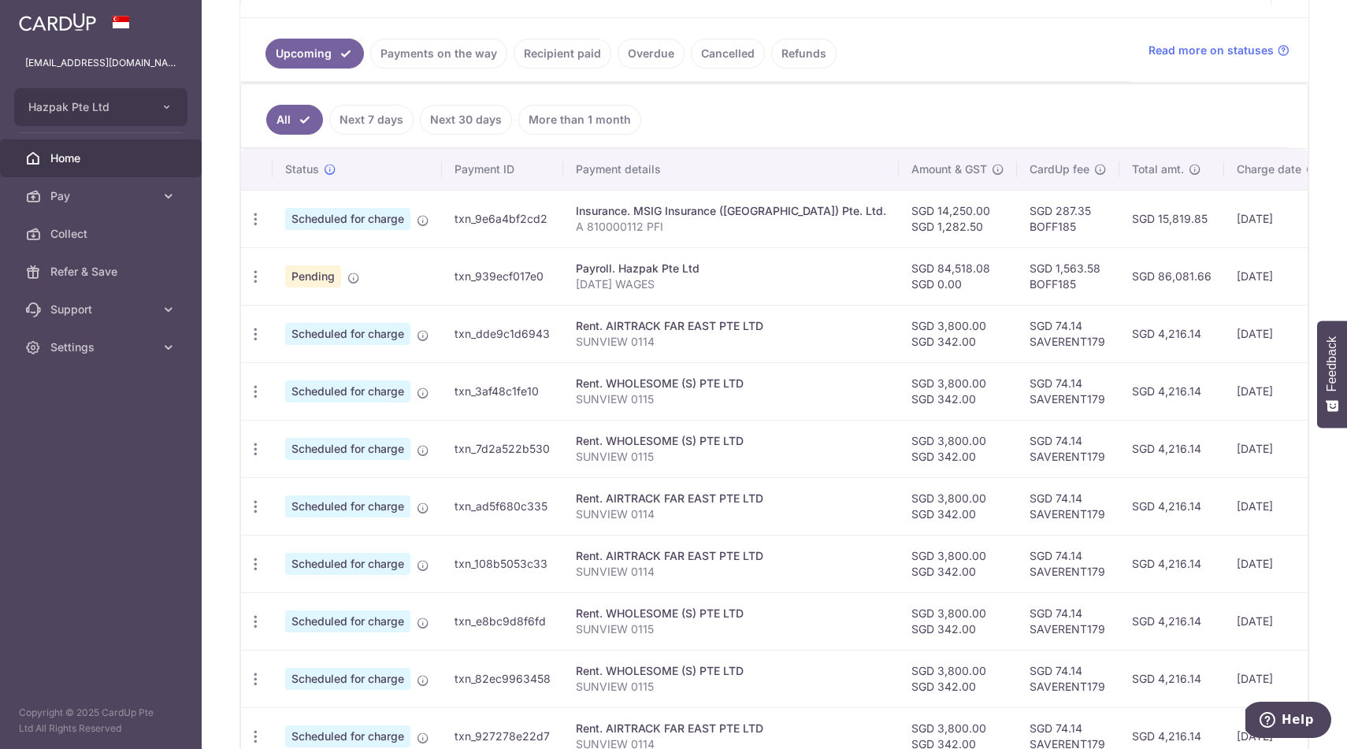
scroll to position [339, 0]
click at [251, 214] on icon "button" at bounding box center [255, 218] width 17 height 17
click at [791, 120] on ul "All Next 7 days Next 30 days More than 1 month" at bounding box center [765, 115] width 1048 height 64
drag, startPoint x: 456, startPoint y: 223, endPoint x: 556, endPoint y: 217, distance: 100.2
click at [556, 217] on td "txn_9e6a4bf2cd2" at bounding box center [502, 217] width 121 height 57
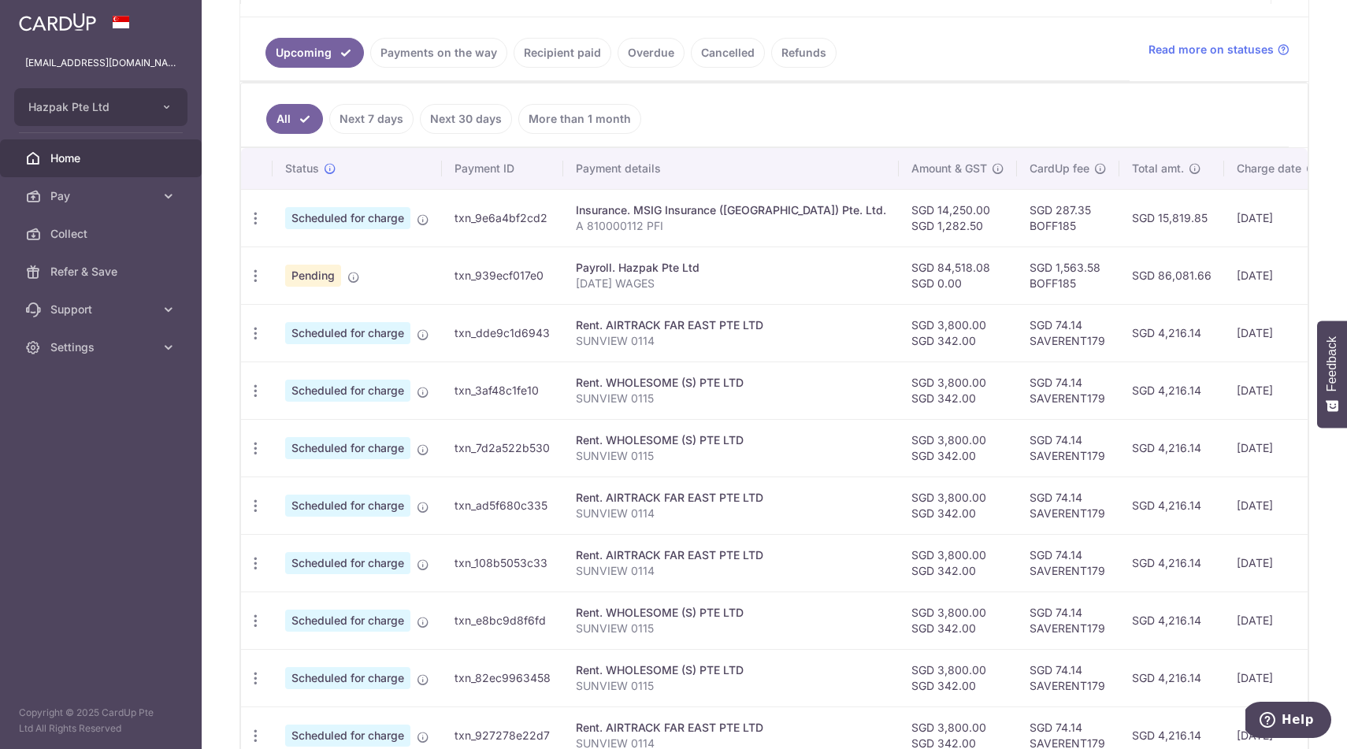
copy td "txn_9e6a4bf2cd2"
click at [723, 123] on ul "All Next 7 days Next 30 days More than 1 month" at bounding box center [765, 115] width 1048 height 64
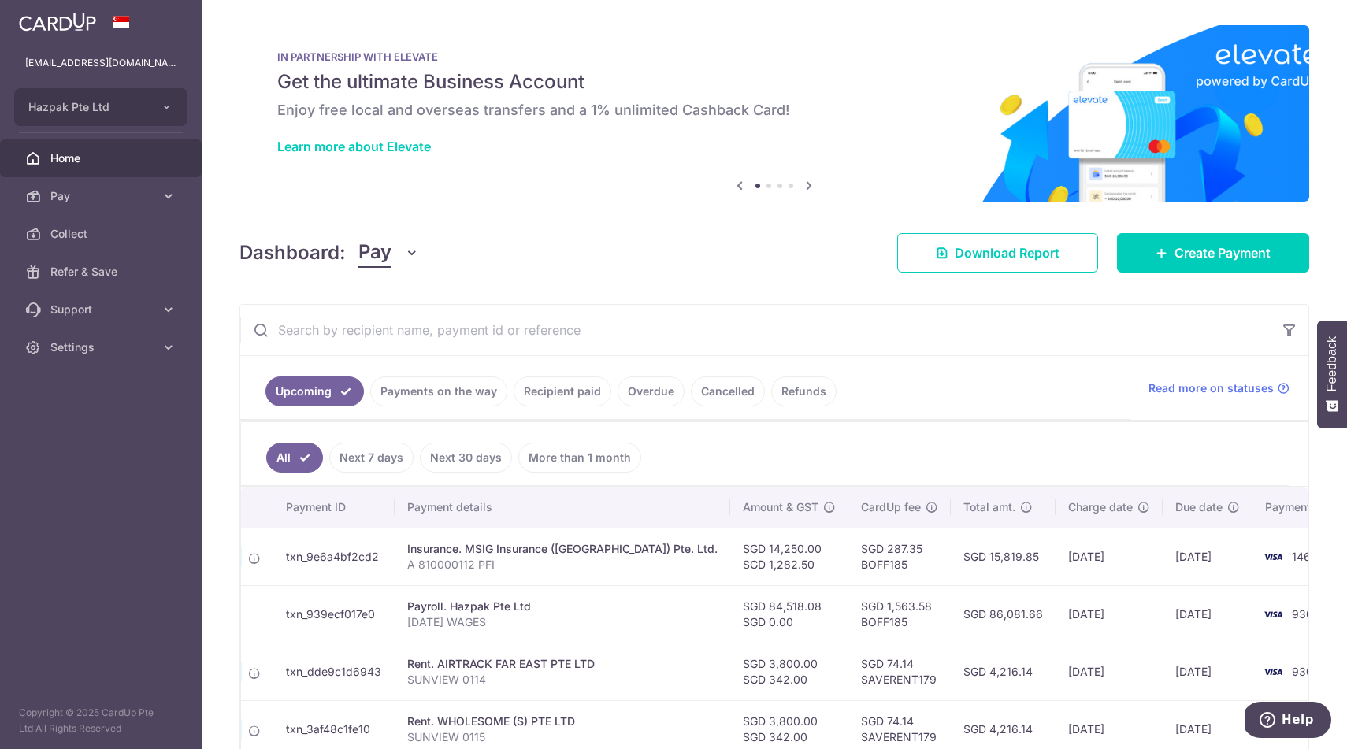
scroll to position [0, 0]
